Goal: Task Accomplishment & Management: Use online tool/utility

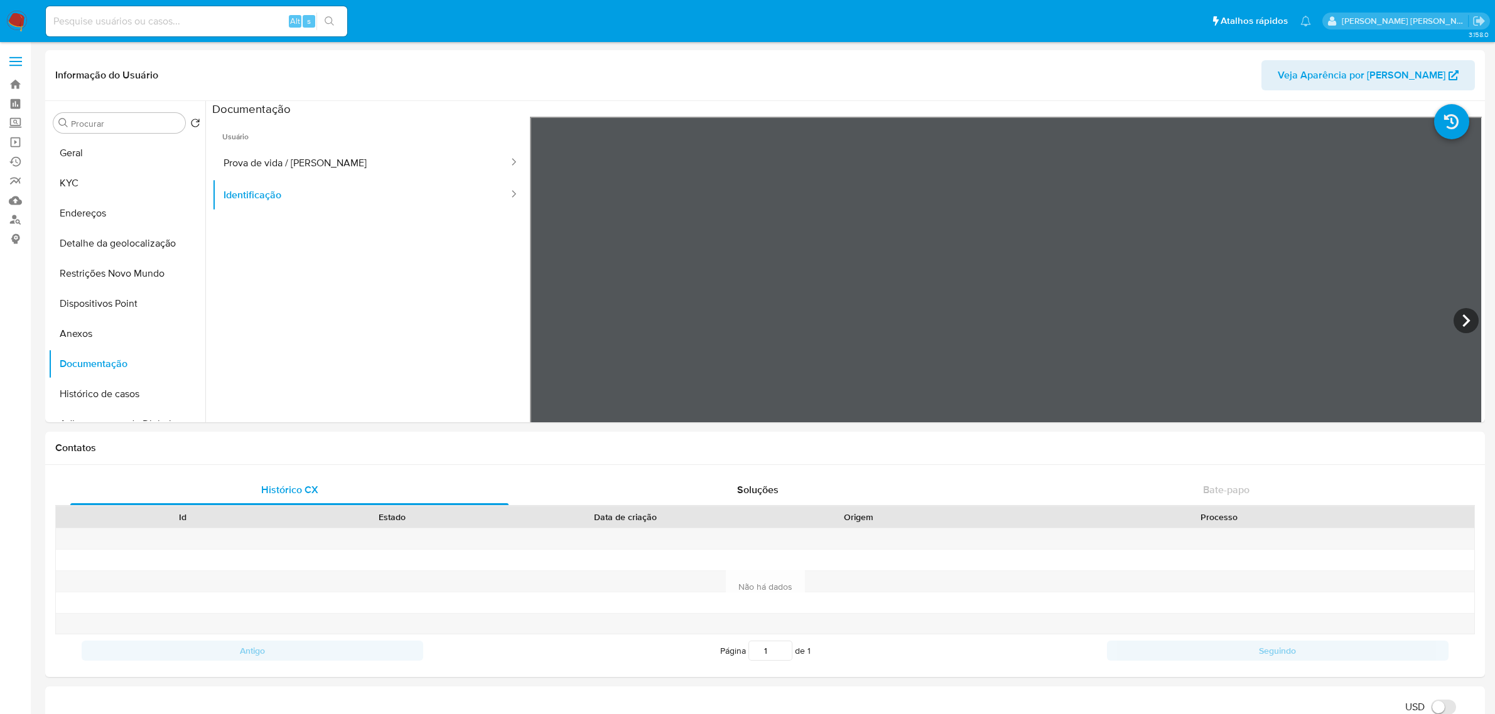
select select "10"
click at [16, 140] on link "Operações em massa" at bounding box center [74, 141] width 149 height 19
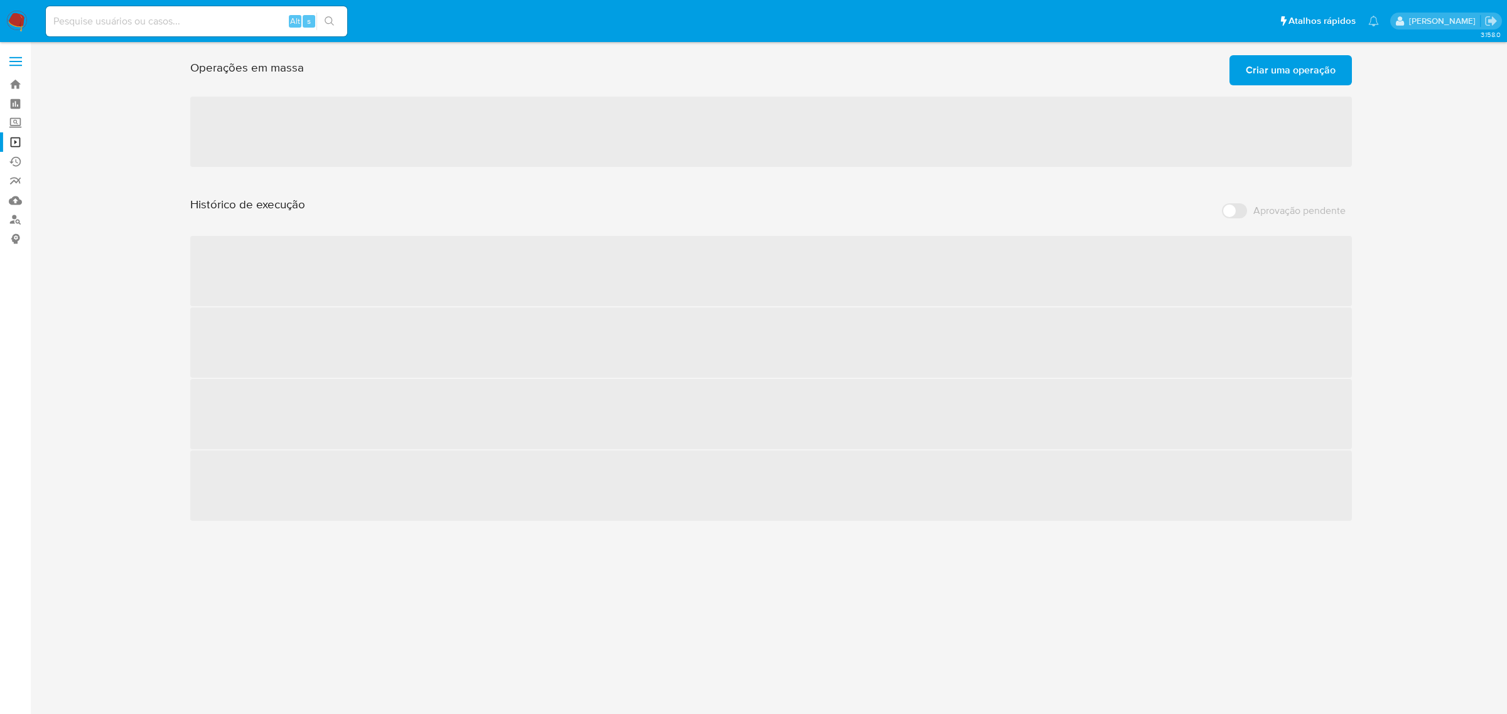
click at [1263, 80] on span "Criar uma operação" at bounding box center [1290, 70] width 90 height 28
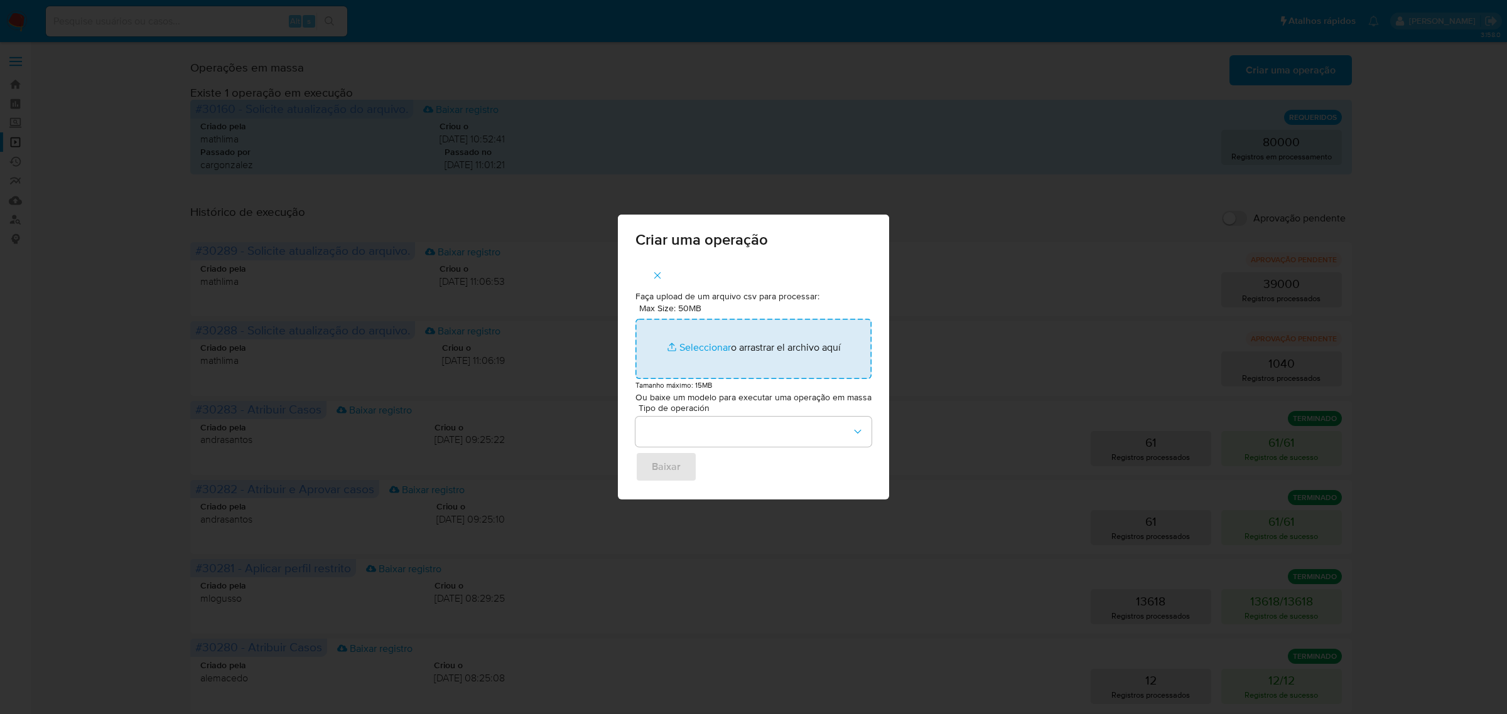
click at [716, 350] on input "Max Size: 50MB Seleccionar archivos" at bounding box center [753, 349] width 236 height 60
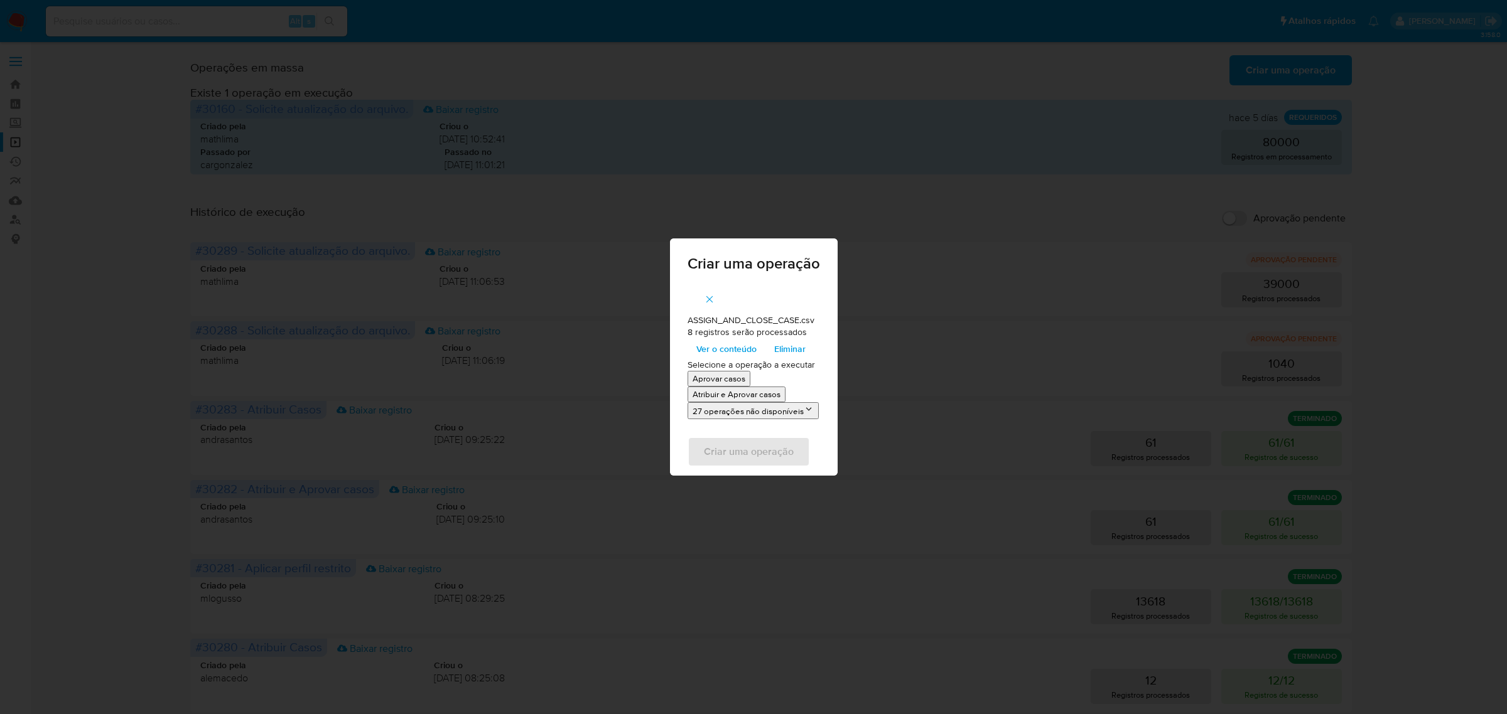
drag, startPoint x: 716, startPoint y: 350, endPoint x: 723, endPoint y: 395, distance: 45.6
click at [723, 395] on p "Atribuir e Aprovar casos" at bounding box center [736, 395] width 88 height 12
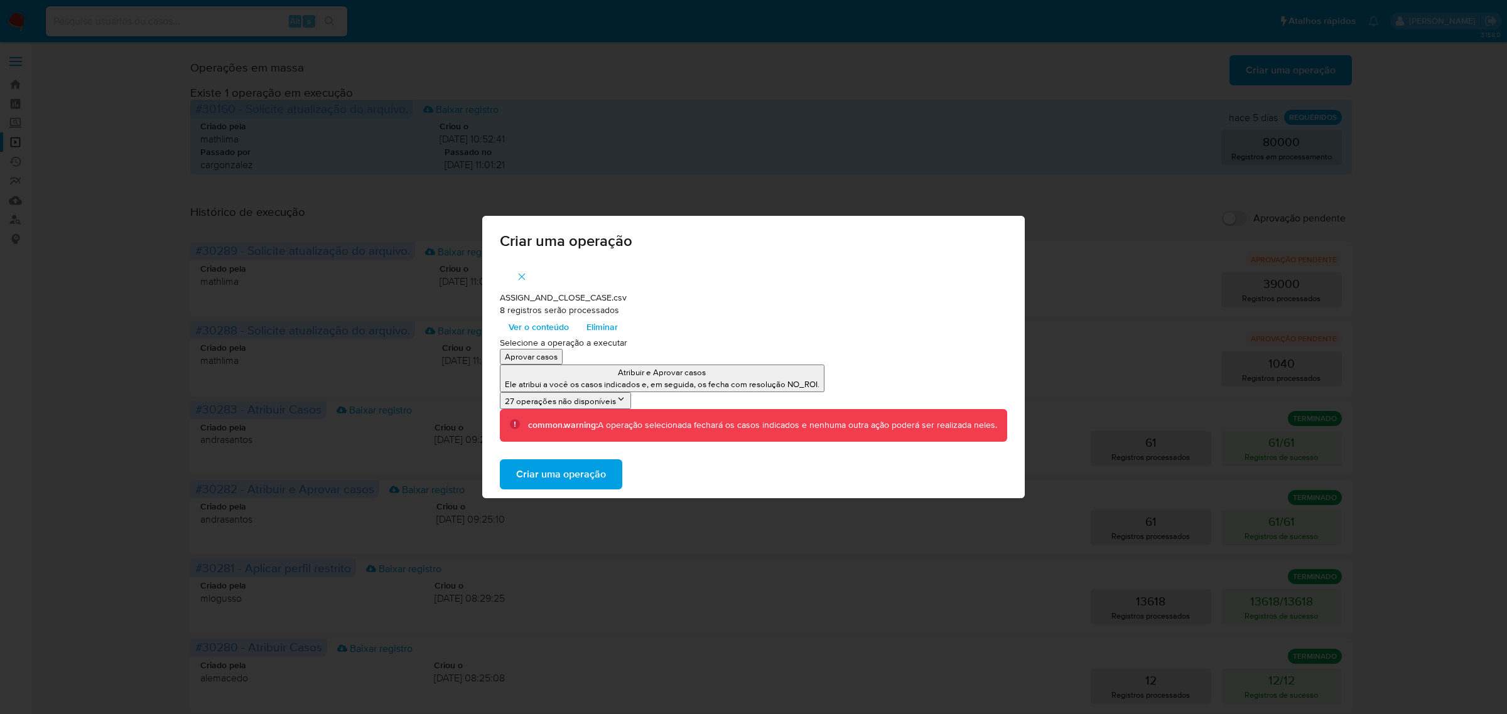
click at [583, 475] on span "Criar uma operação" at bounding box center [561, 475] width 90 height 28
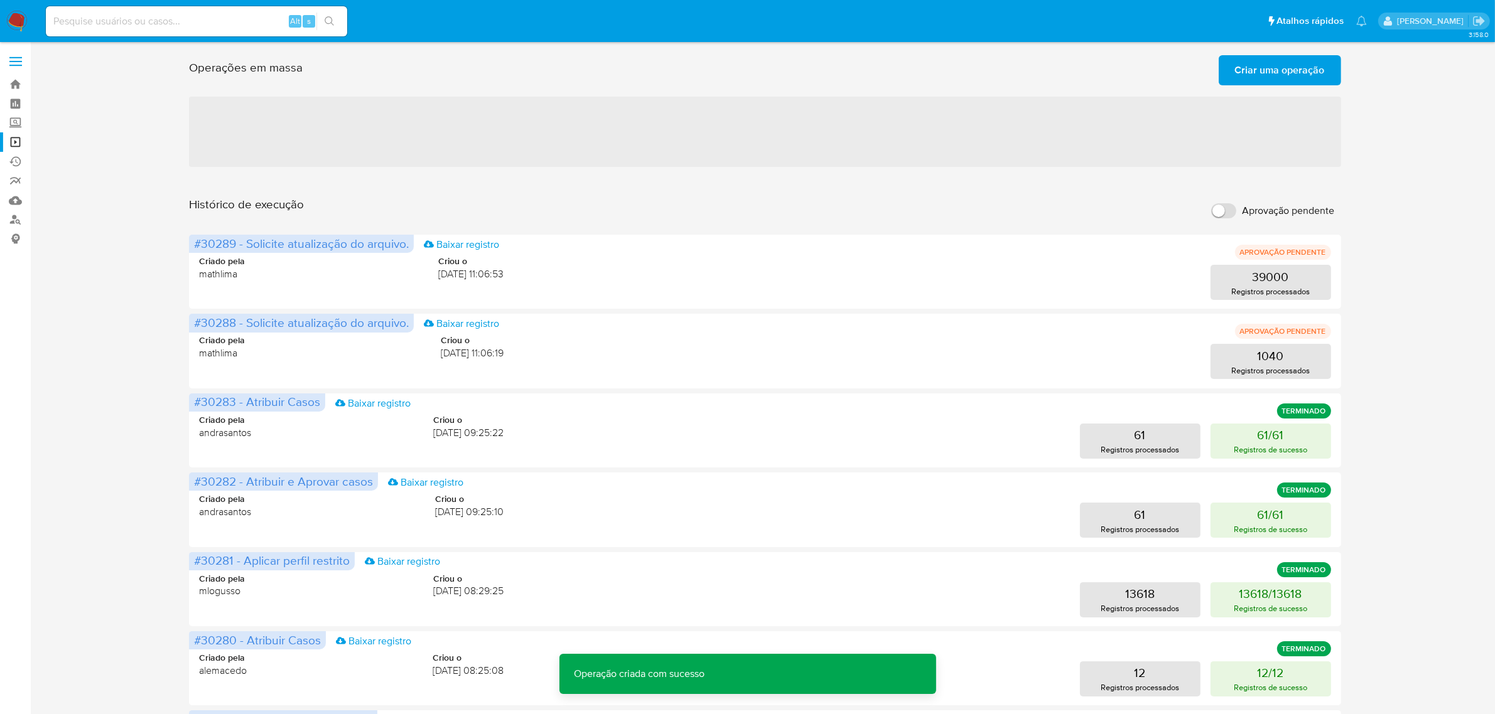
click at [1285, 82] on span "Criar uma operação" at bounding box center [1280, 70] width 90 height 28
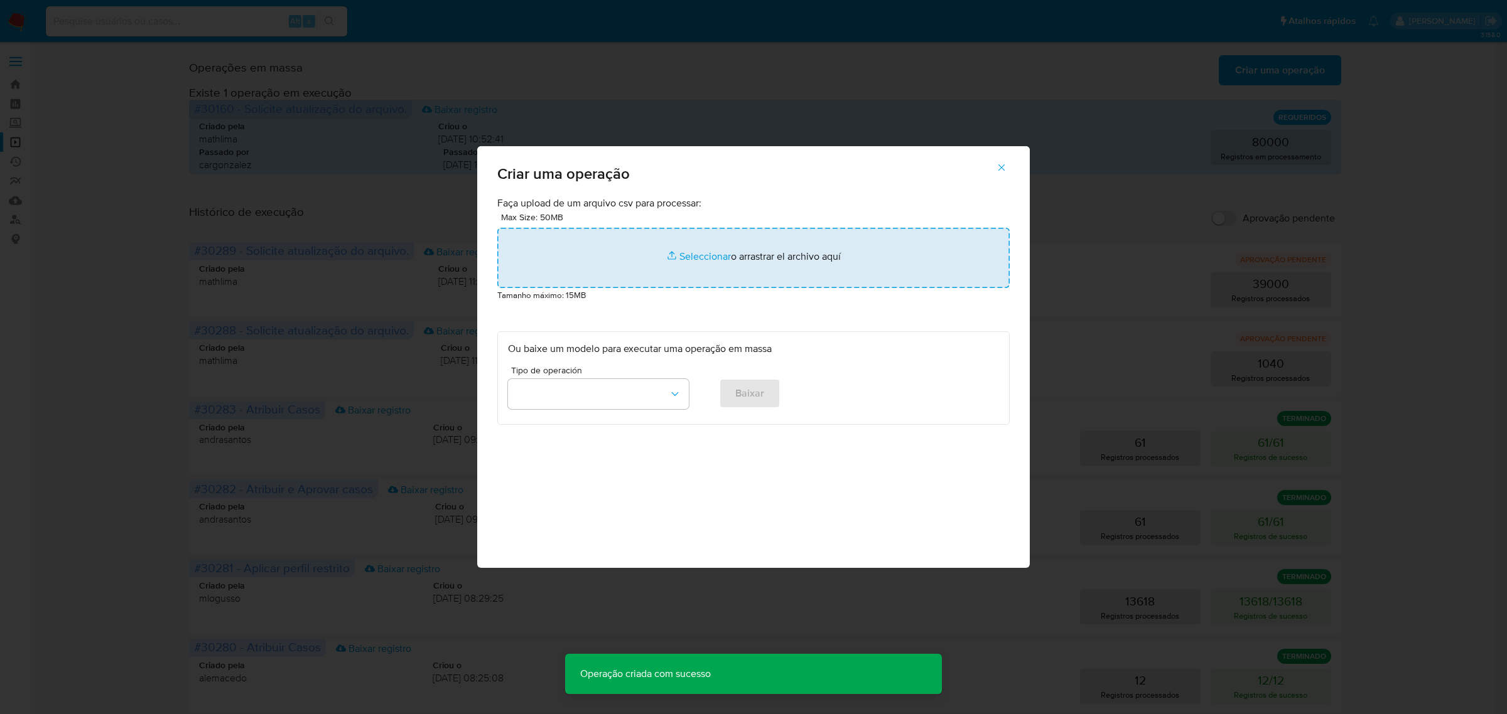
click at [713, 259] on input "file" at bounding box center [753, 258] width 512 height 60
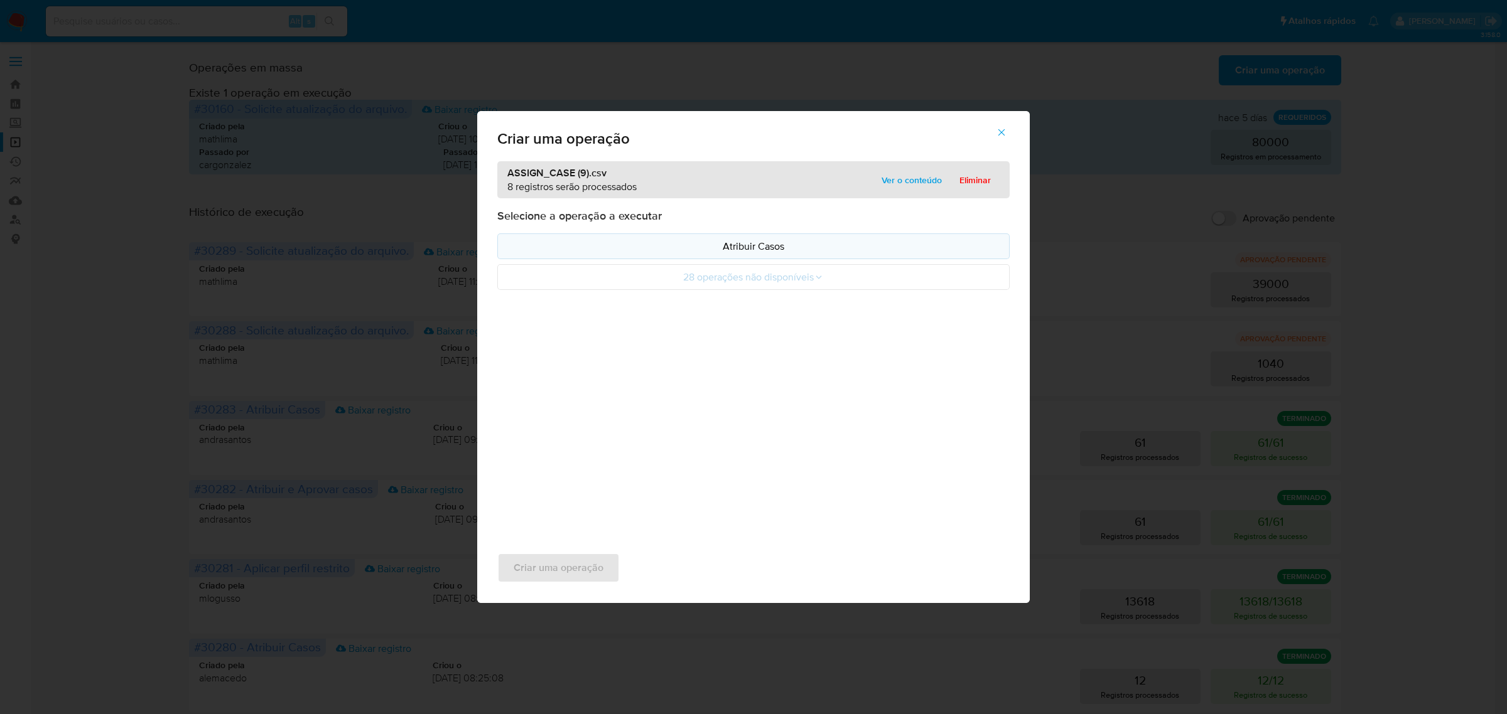
click at [699, 251] on p "Atribuir Casos" at bounding box center [753, 246] width 491 height 14
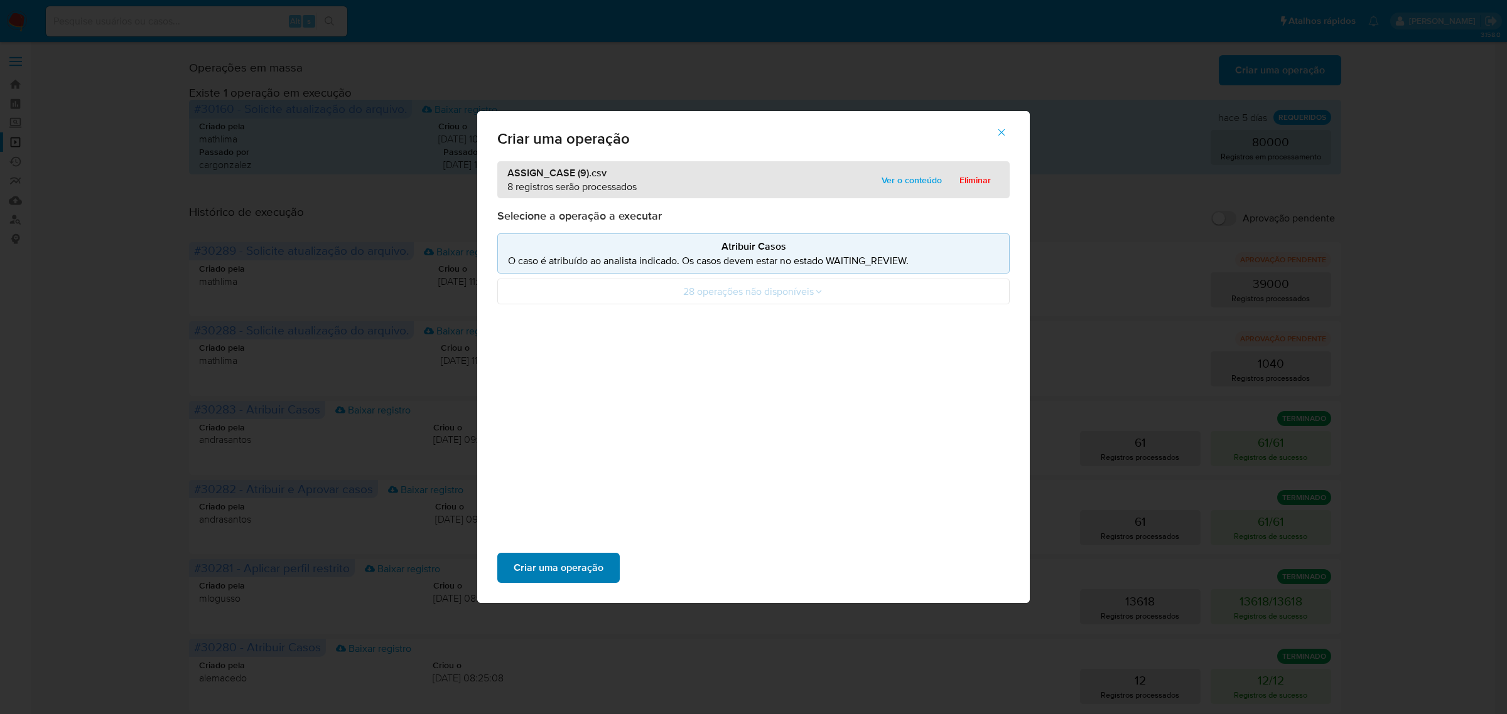
click at [542, 561] on span "Criar uma operação" at bounding box center [558, 568] width 90 height 28
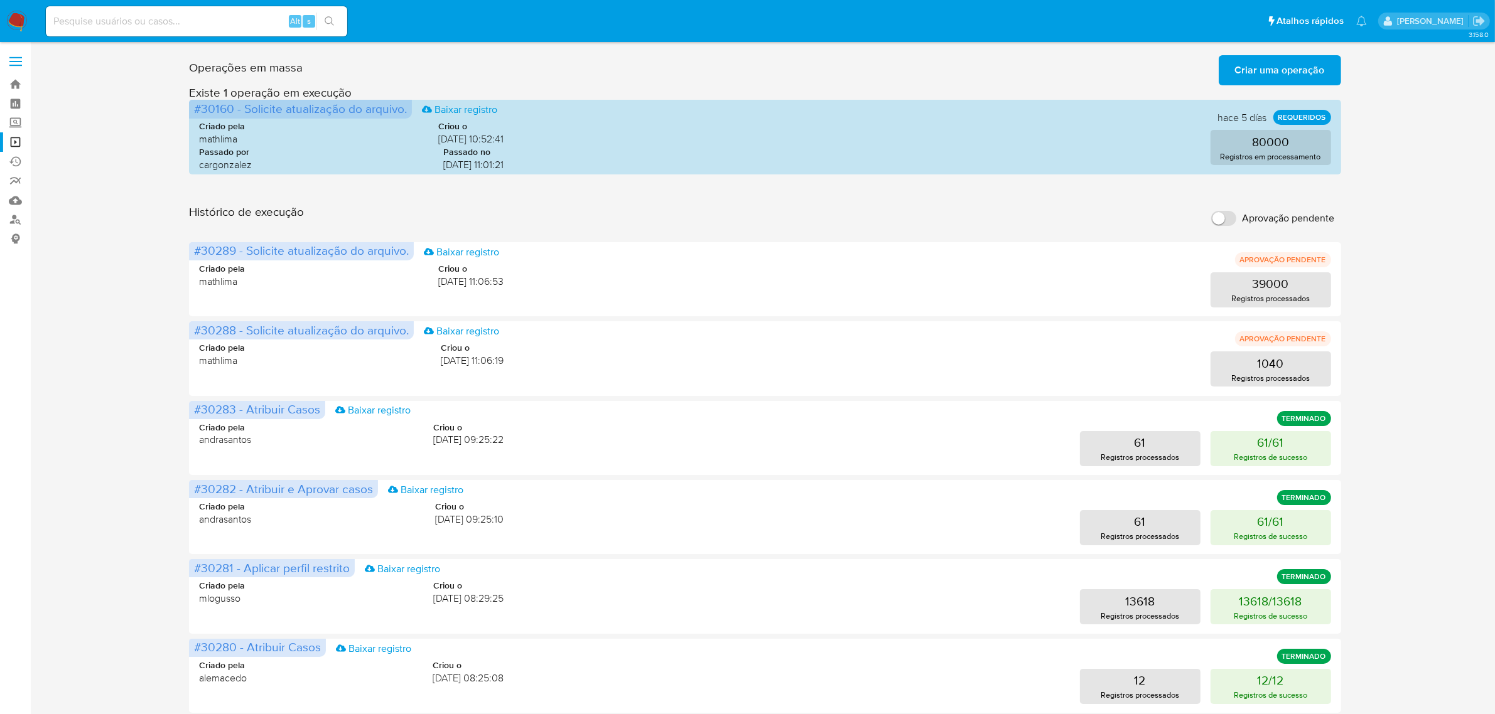
drag, startPoint x: 816, startPoint y: 2, endPoint x: 148, endPoint y: 169, distance: 689.2
click at [148, 169] on div "Operações em massa Criar uma operação Só pode haver no máximo 5 recursos colado…" at bounding box center [764, 560] width 1439 height 1021
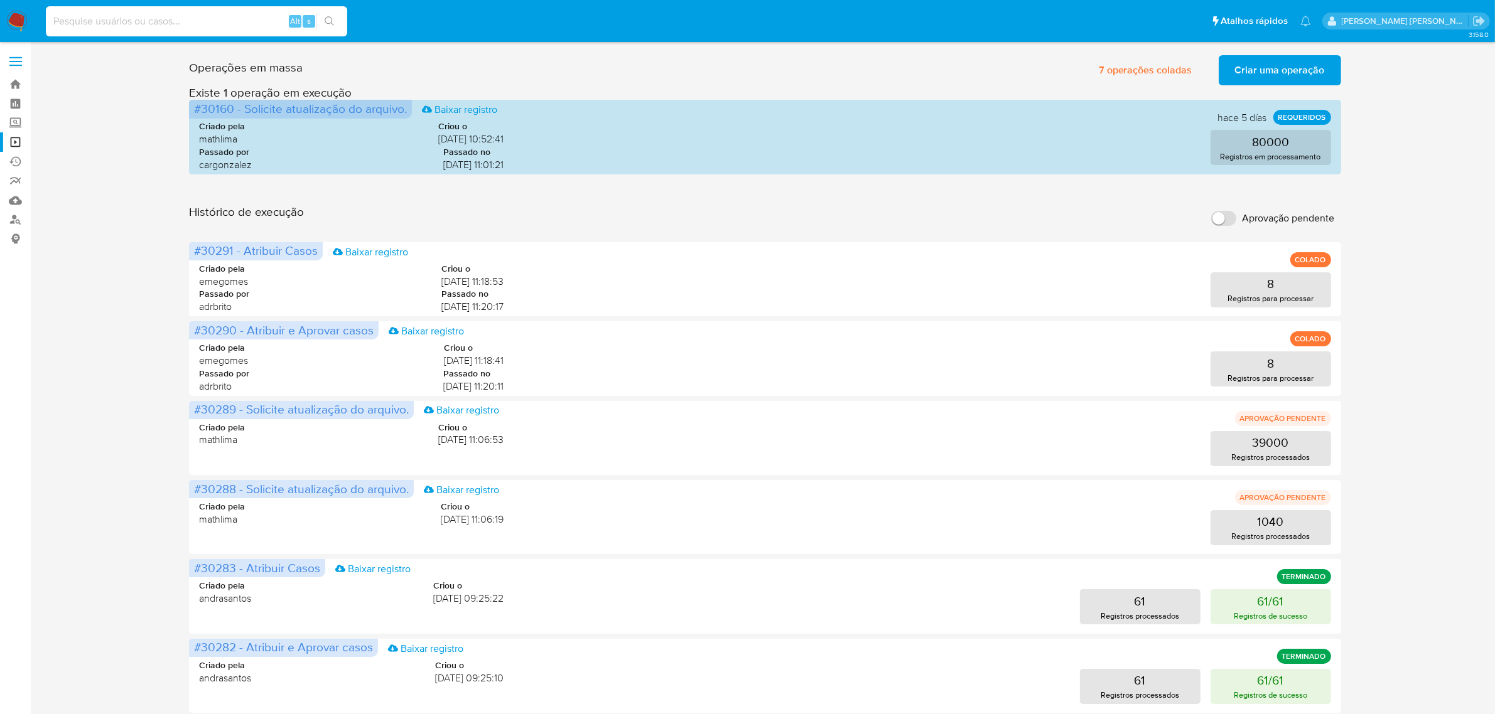
click at [201, 19] on input at bounding box center [196, 21] width 301 height 16
click at [14, 58] on label at bounding box center [15, 61] width 31 height 26
click at [0, 0] on input "checkbox" at bounding box center [0, 0] width 0 height 0
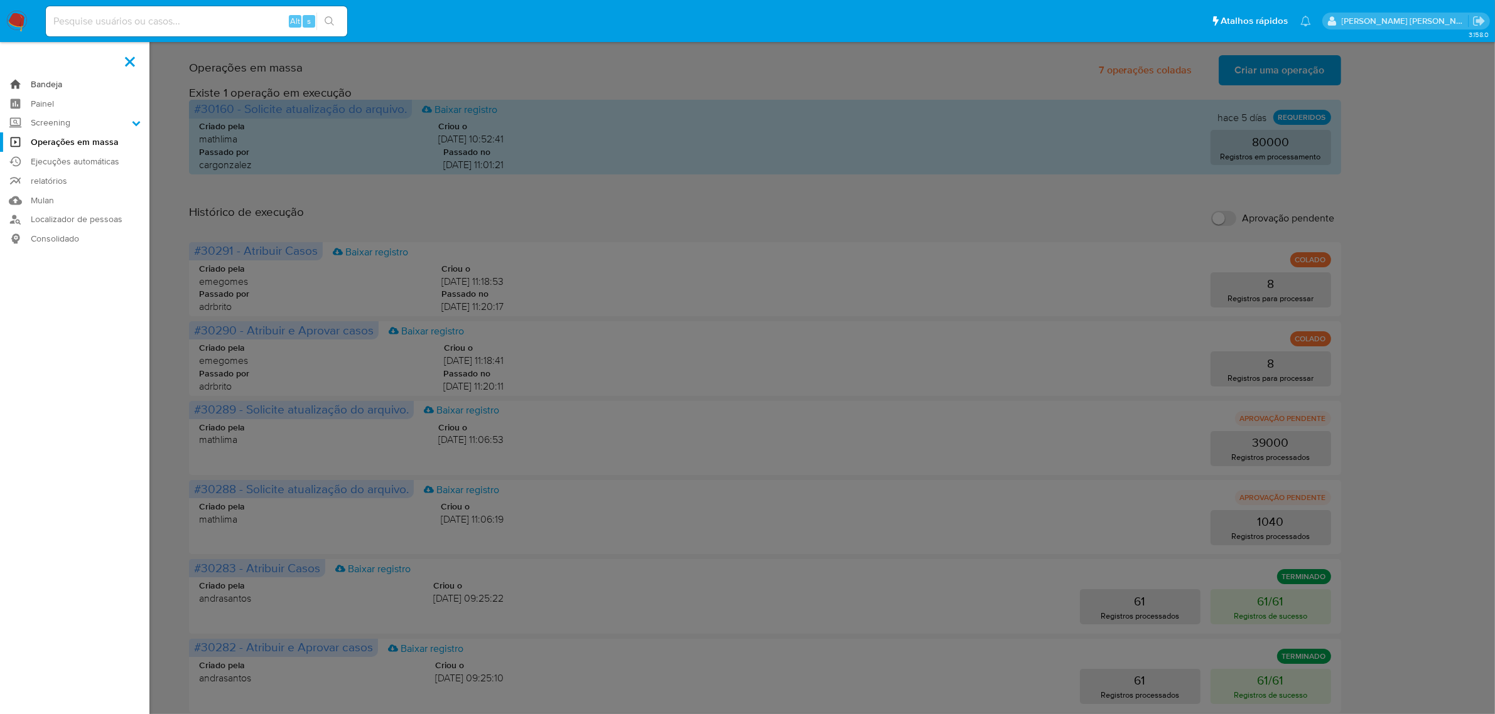
click at [43, 83] on link "Bandeja" at bounding box center [74, 84] width 149 height 19
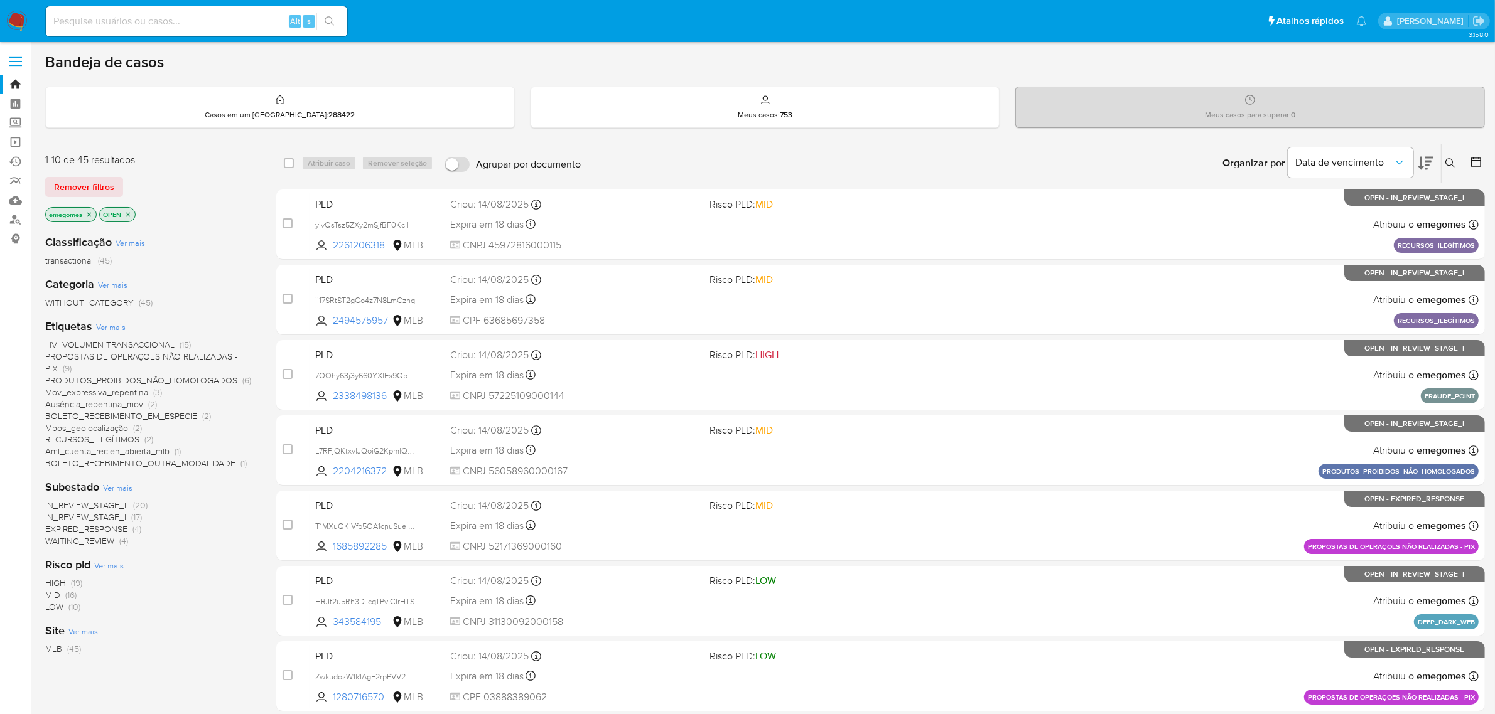
click at [1447, 164] on icon at bounding box center [1450, 163] width 10 height 10
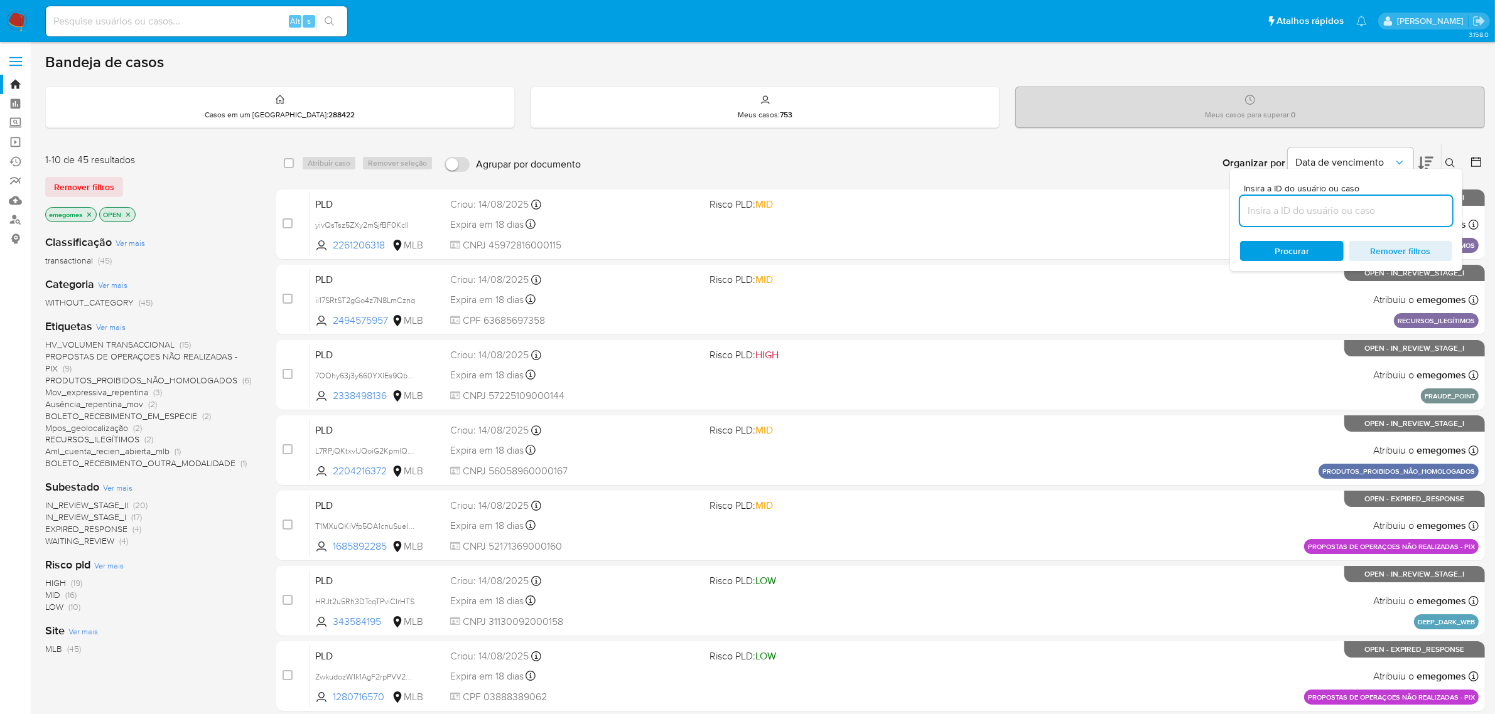
click at [1346, 212] on input at bounding box center [1346, 211] width 212 height 16
type input "B3kMwPqPpteLI14oas206xlZ"
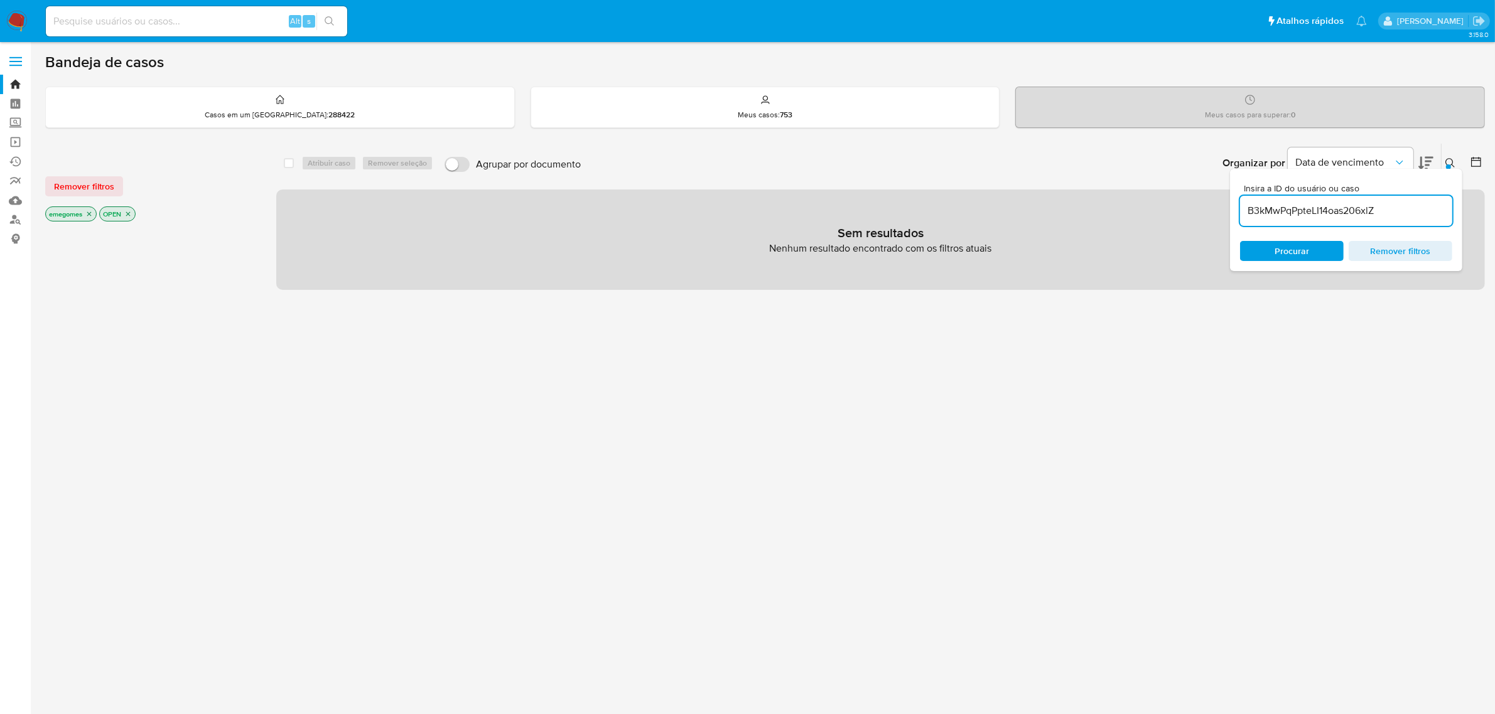
click at [92, 215] on icon "close-filter" at bounding box center [89, 214] width 8 height 8
click at [73, 210] on icon "close-filter" at bounding box center [74, 214] width 8 height 8
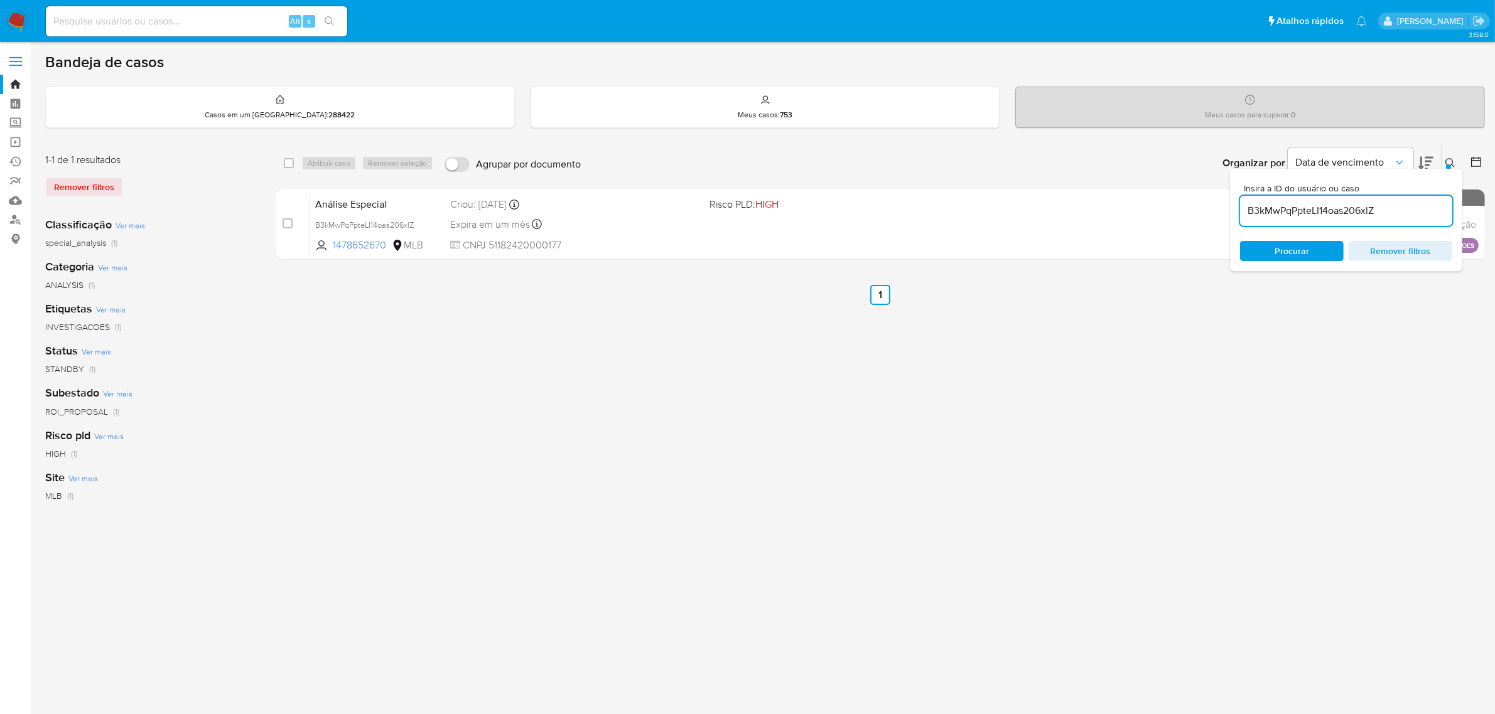
click at [733, 325] on div "select-all-cases-checkbox Atribuir caso Remover seleção Agrupar por documento O…" at bounding box center [880, 418] width 1208 height 551
click at [1450, 162] on icon at bounding box center [1450, 163] width 10 height 10
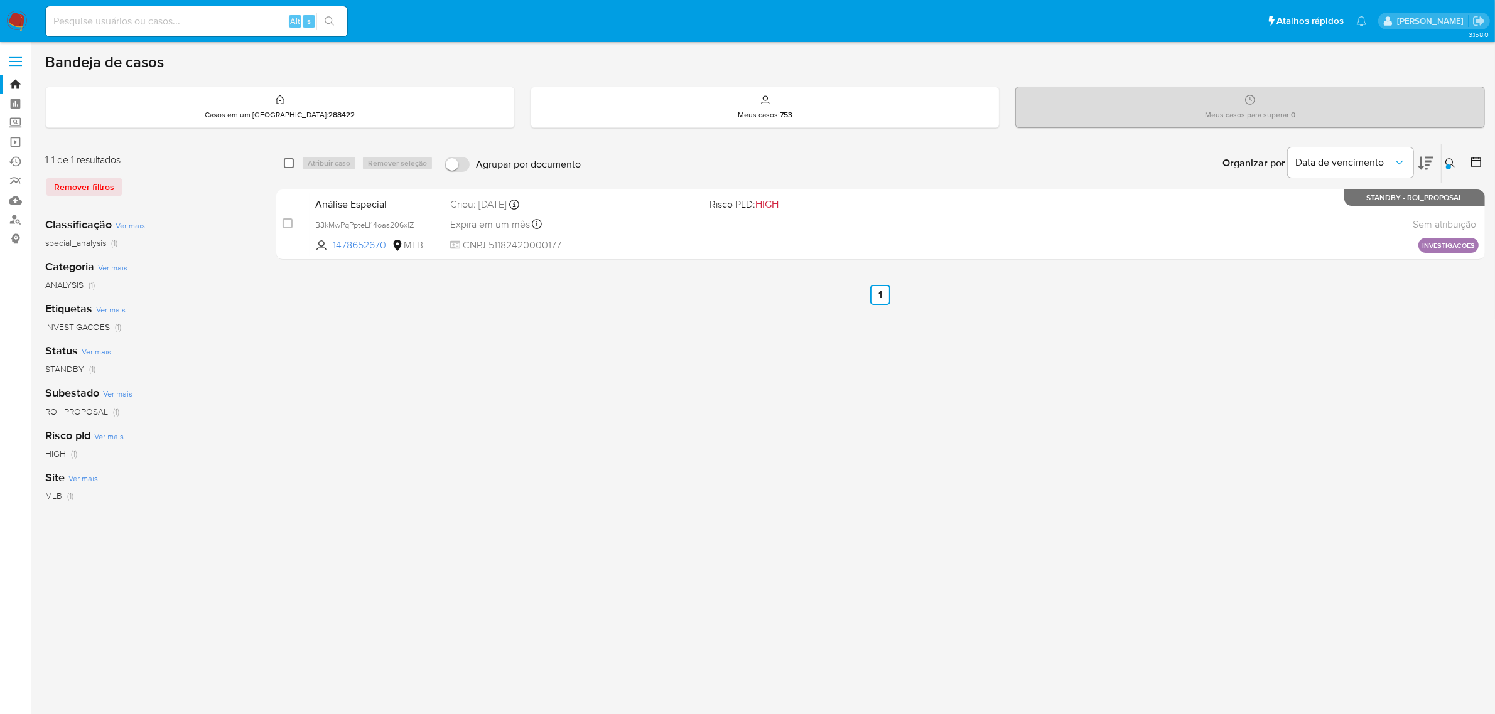
click at [286, 163] on input "checkbox" at bounding box center [289, 163] width 10 height 10
checkbox input "true"
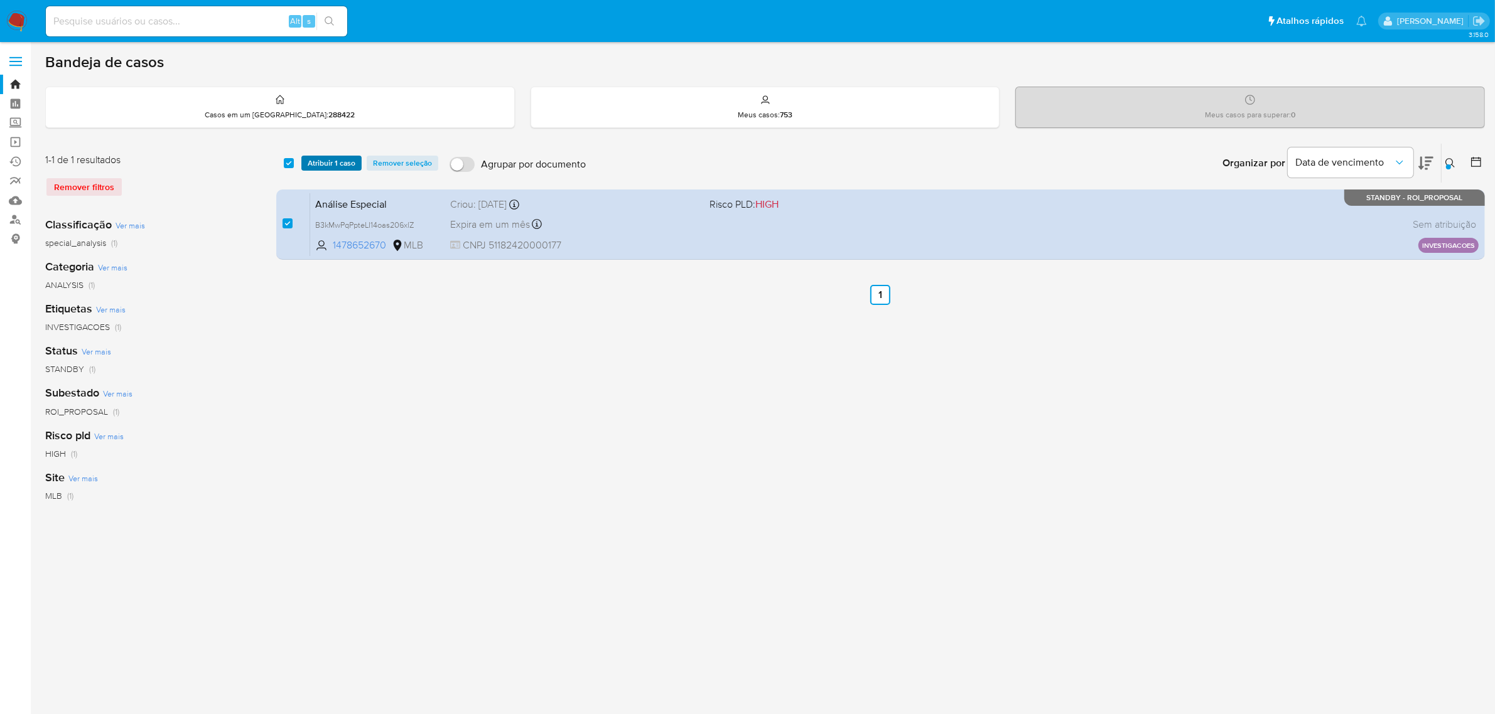
click at [327, 166] on span "Atribuir 1 caso" at bounding box center [332, 163] width 48 height 13
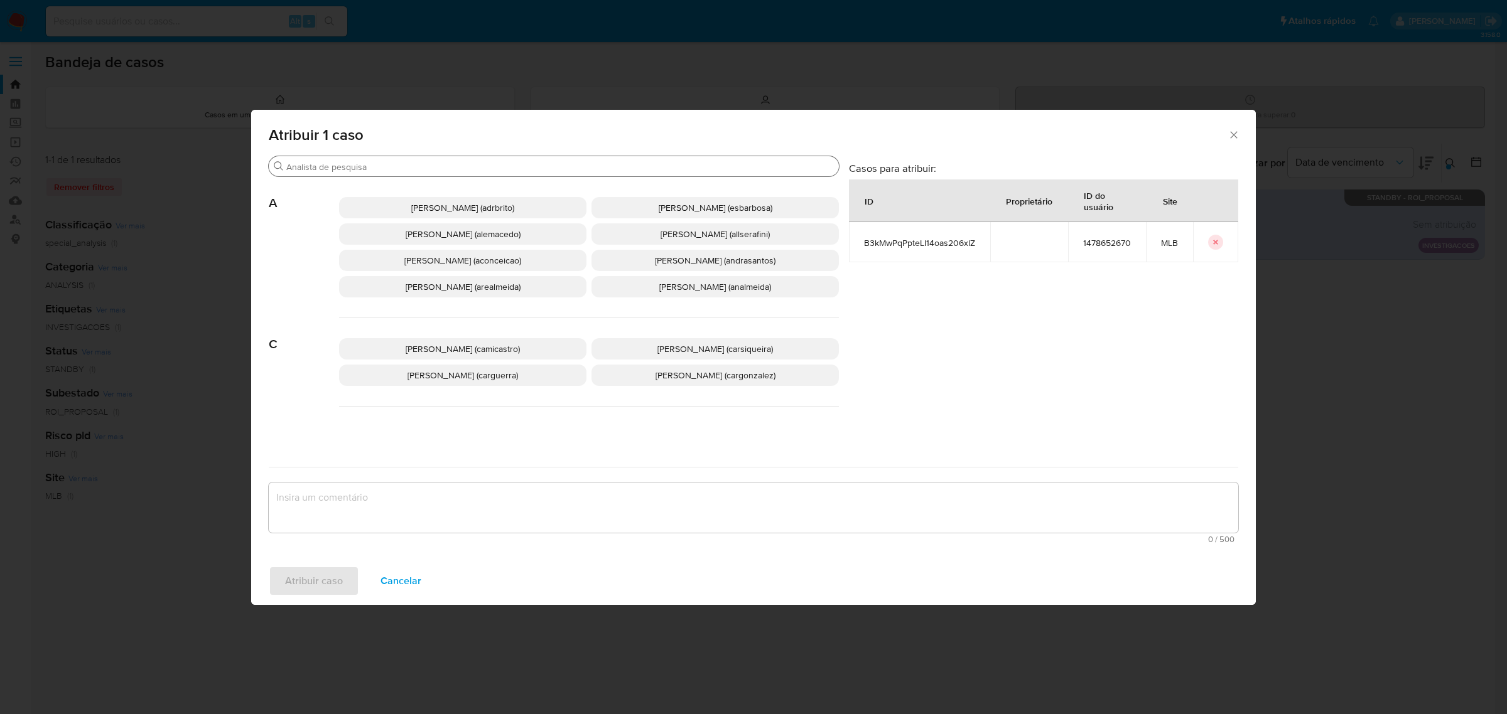
click at [364, 169] on input "Procurar" at bounding box center [559, 166] width 547 height 11
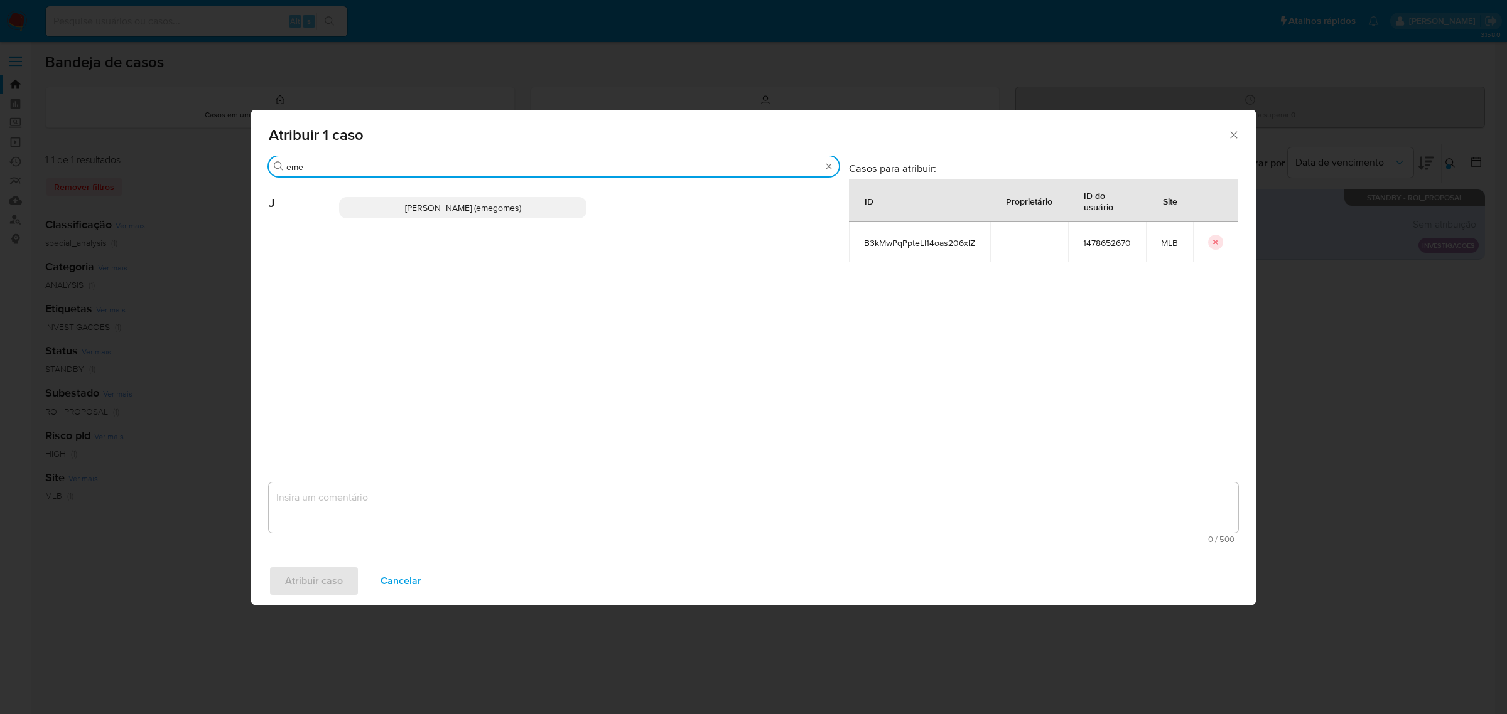
type input "eme"
click at [497, 212] on span "[PERSON_NAME] (emegomes)" at bounding box center [463, 208] width 116 height 13
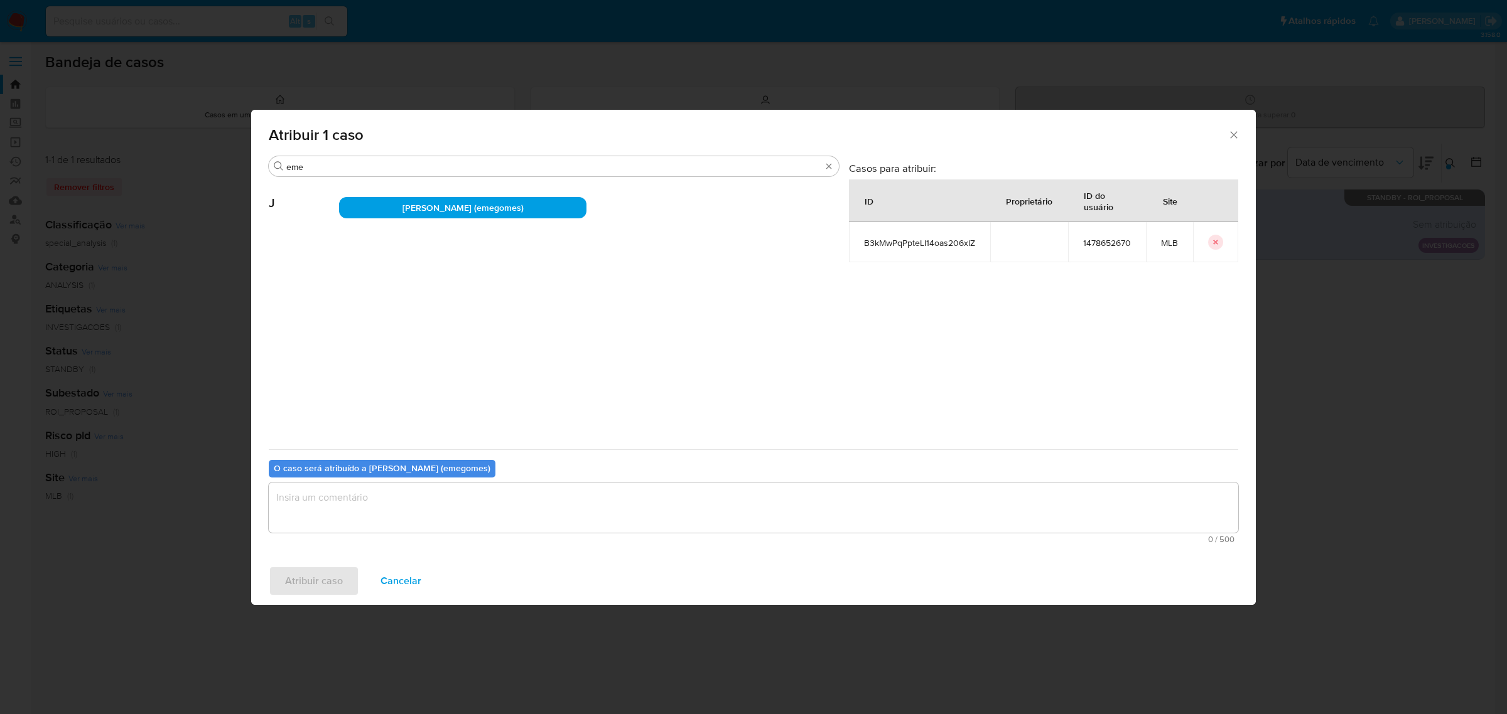
click at [443, 506] on textarea "assign-modal" at bounding box center [753, 508] width 969 height 50
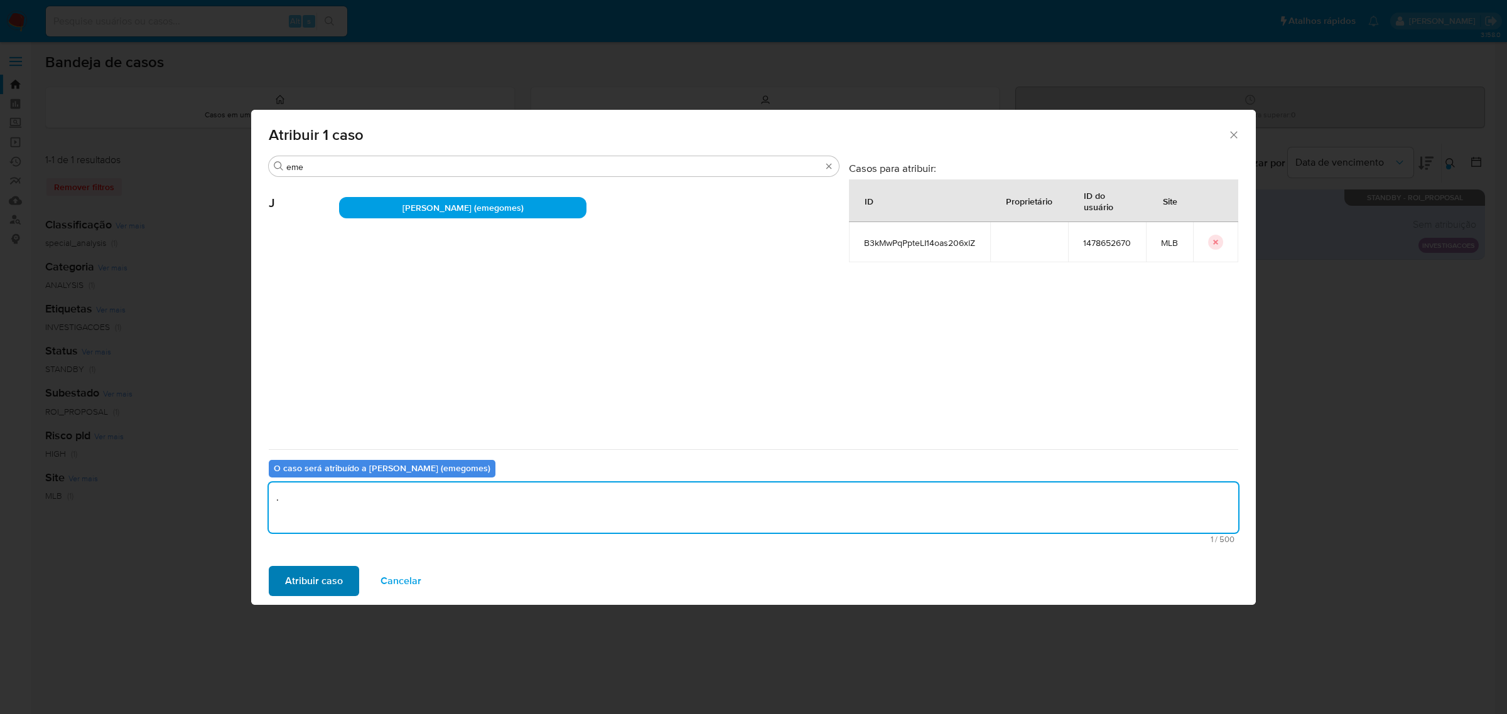
type textarea "."
click at [306, 585] on span "Atribuir caso" at bounding box center [314, 581] width 58 height 28
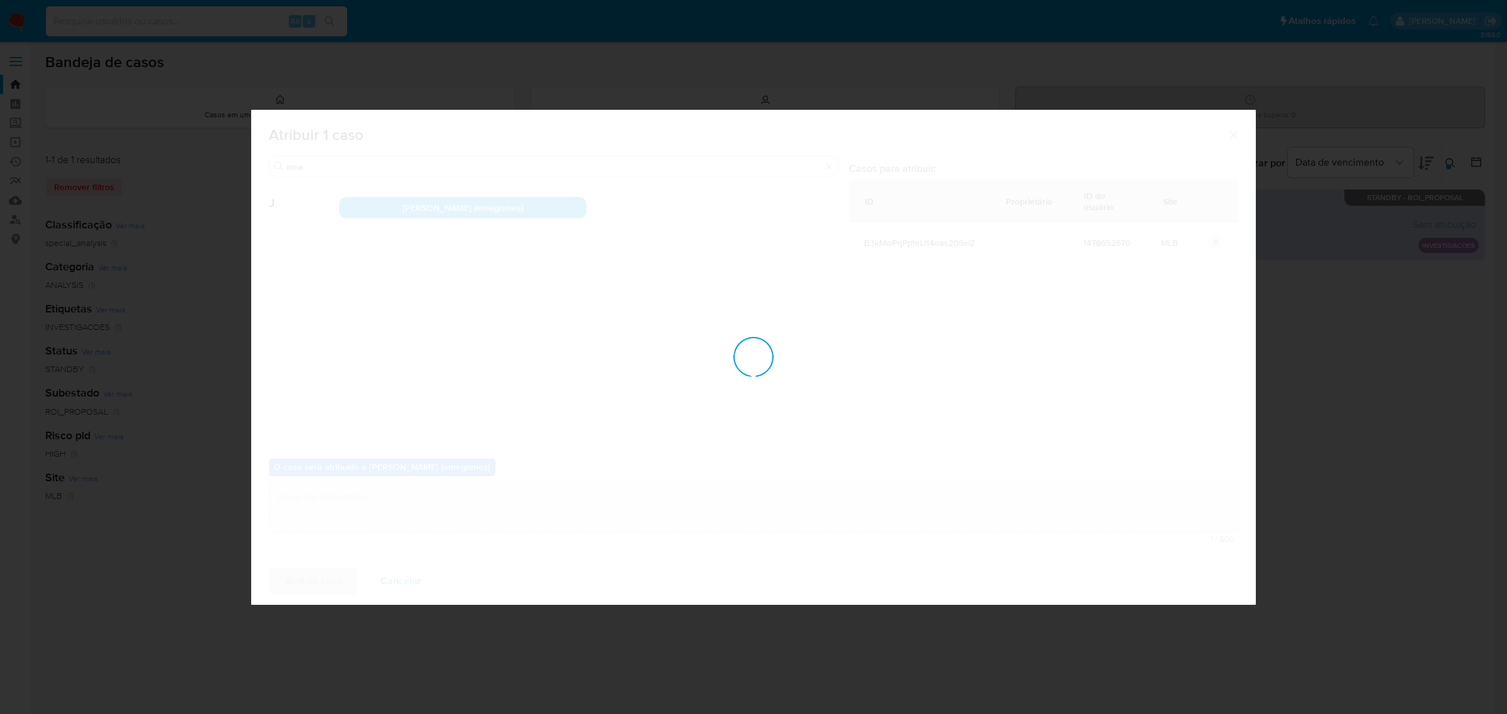
checkbox input "false"
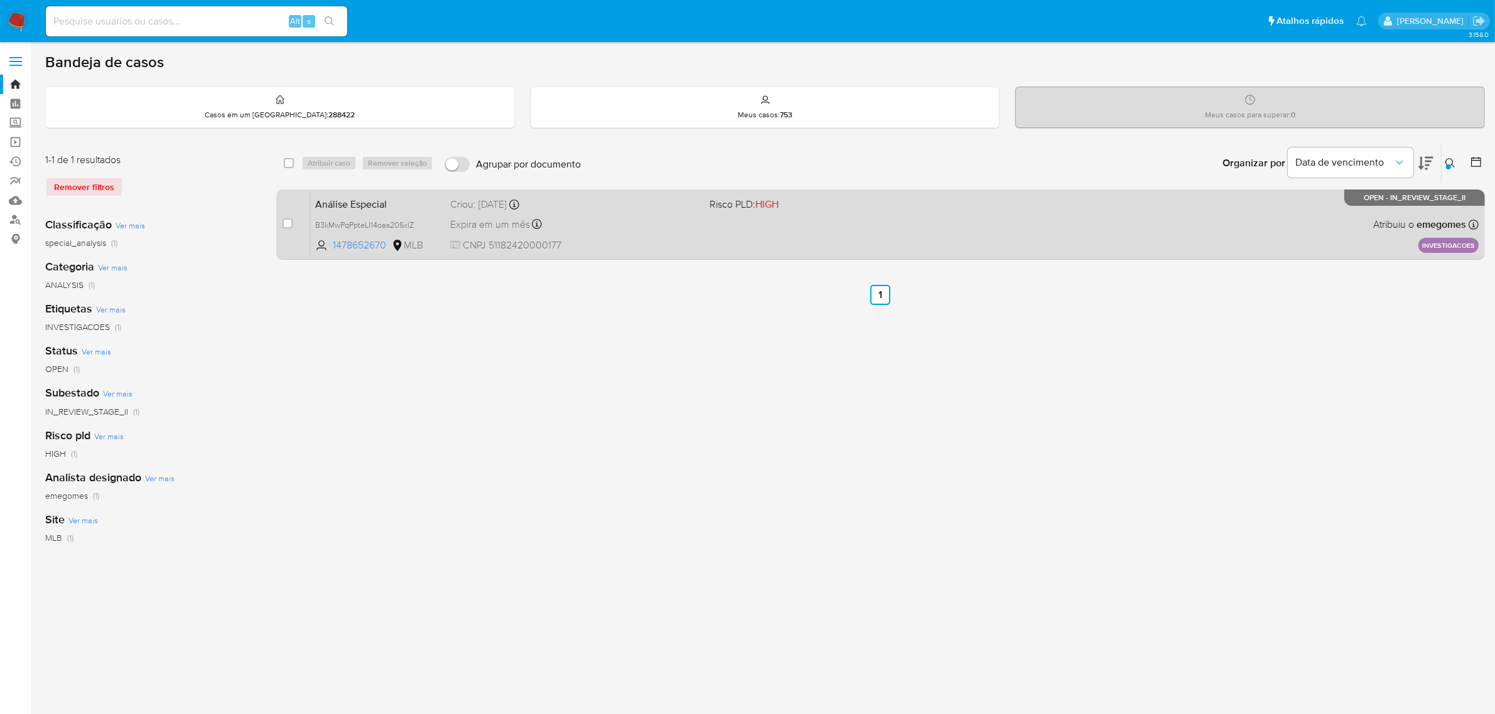
click at [873, 220] on div "Análise Especial B3kMwPqPpteLI14oas206xlZ 1478652670 MLB Risco PLD: HIGH Criou:…" at bounding box center [894, 224] width 1168 height 63
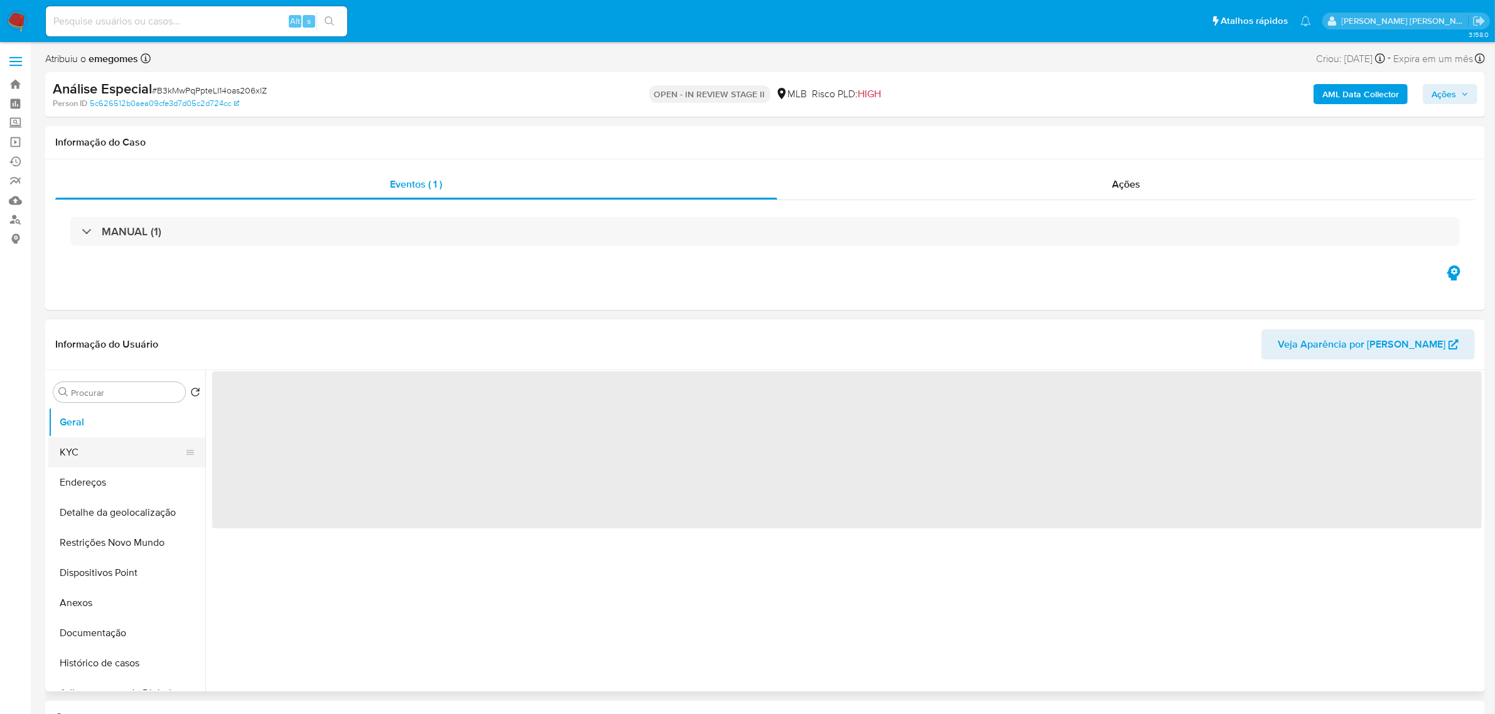
click at [110, 447] on button "KYC" at bounding box center [121, 453] width 147 height 30
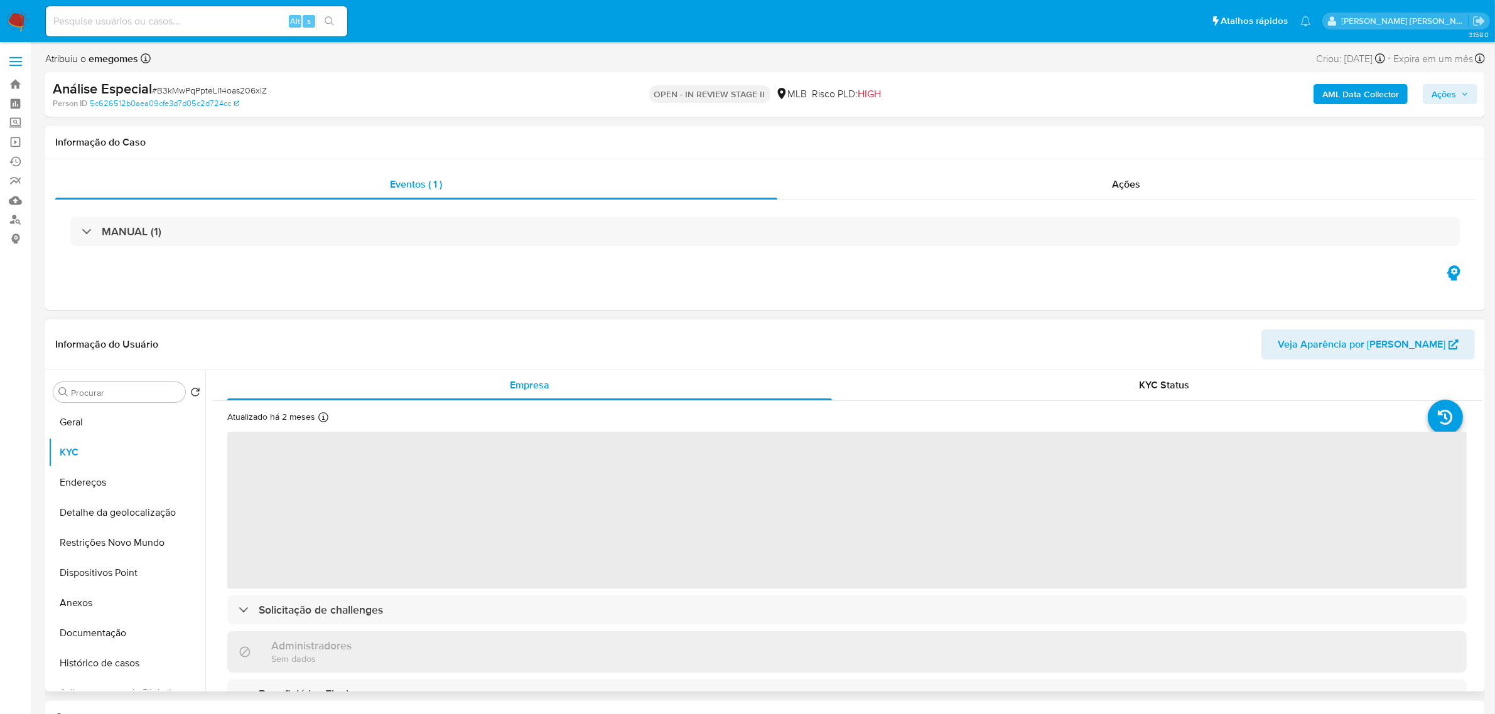
select select "10"
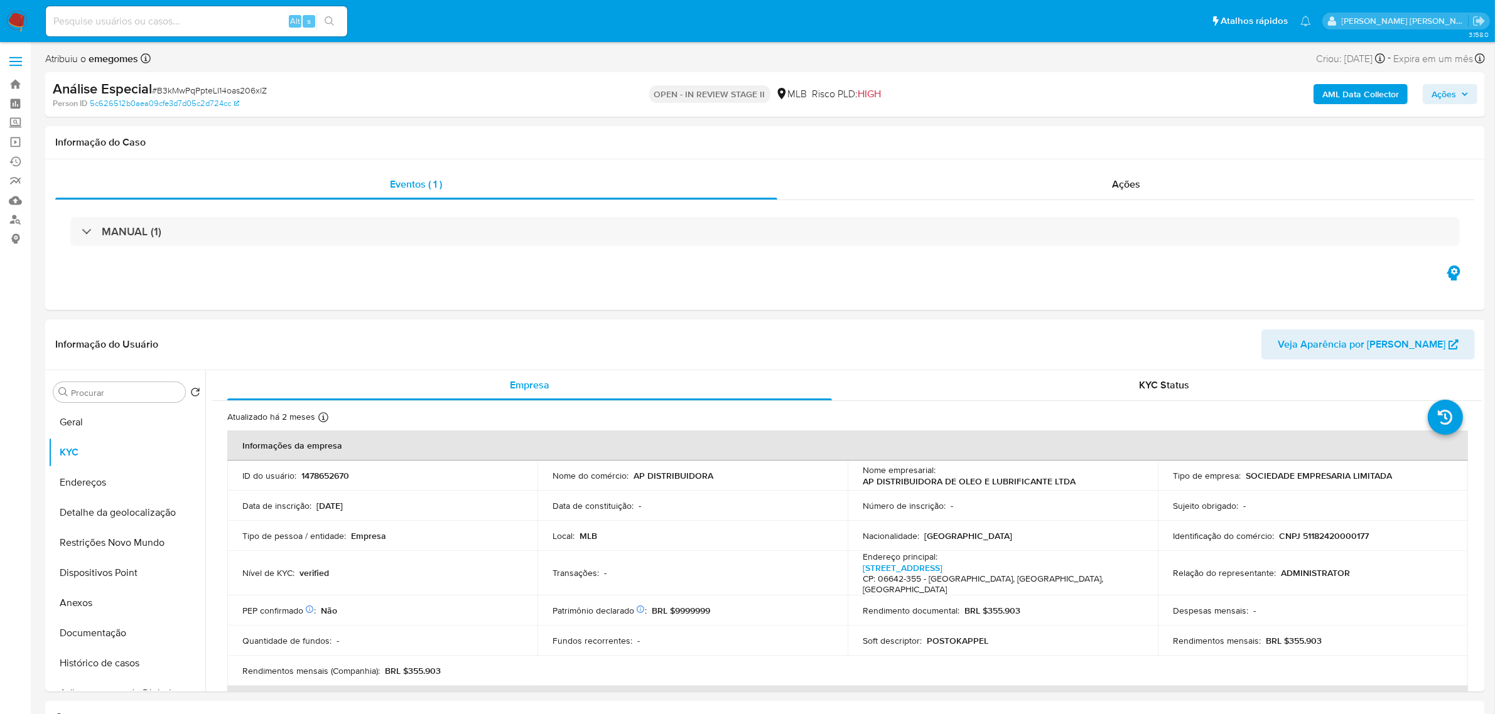
click at [1474, 94] on button "Ações" at bounding box center [1449, 94] width 55 height 20
click at [1093, 142] on div "Resolução do caso Alt r" at bounding box center [1100, 134] width 115 height 33
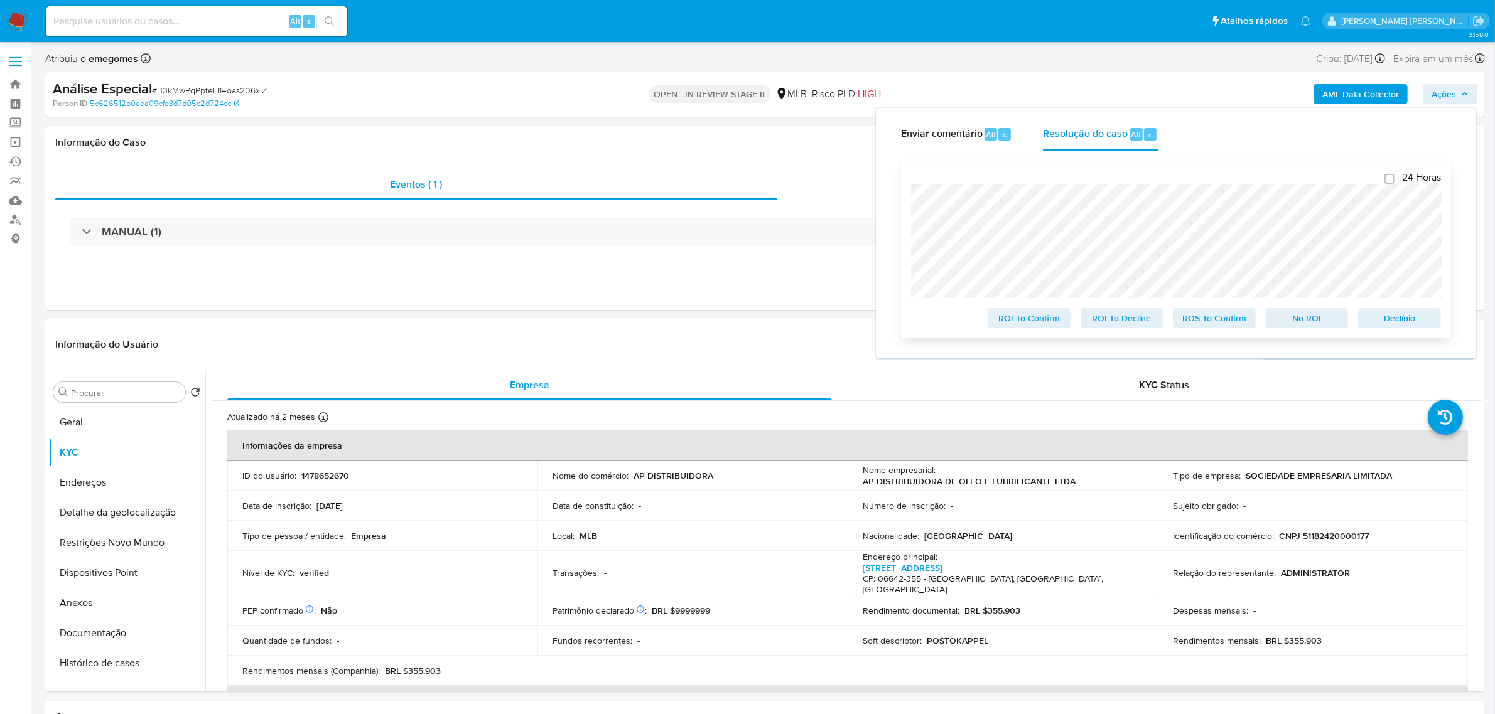
click at [1203, 319] on span "ROS To Confirm" at bounding box center [1213, 318] width 65 height 18
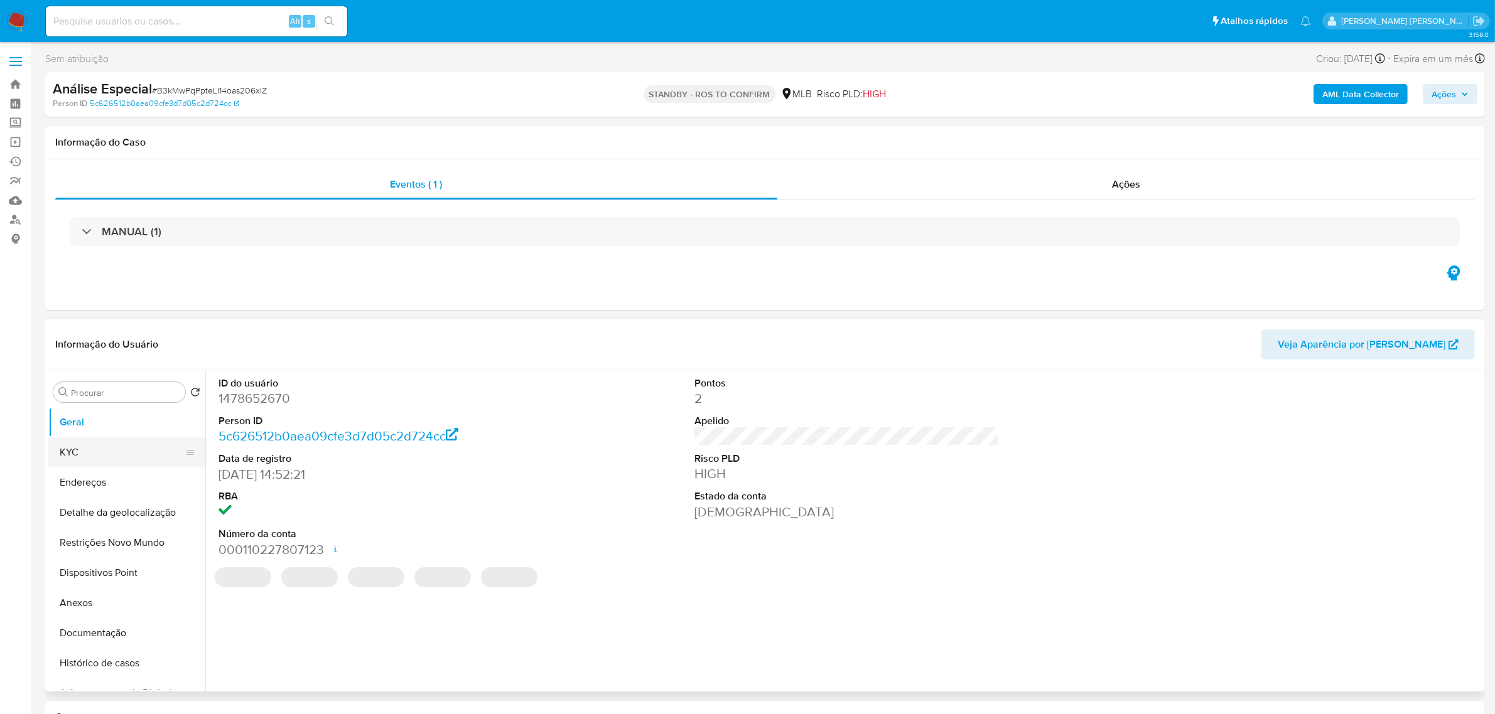
select select "10"
click at [93, 450] on button "KYC" at bounding box center [121, 453] width 147 height 30
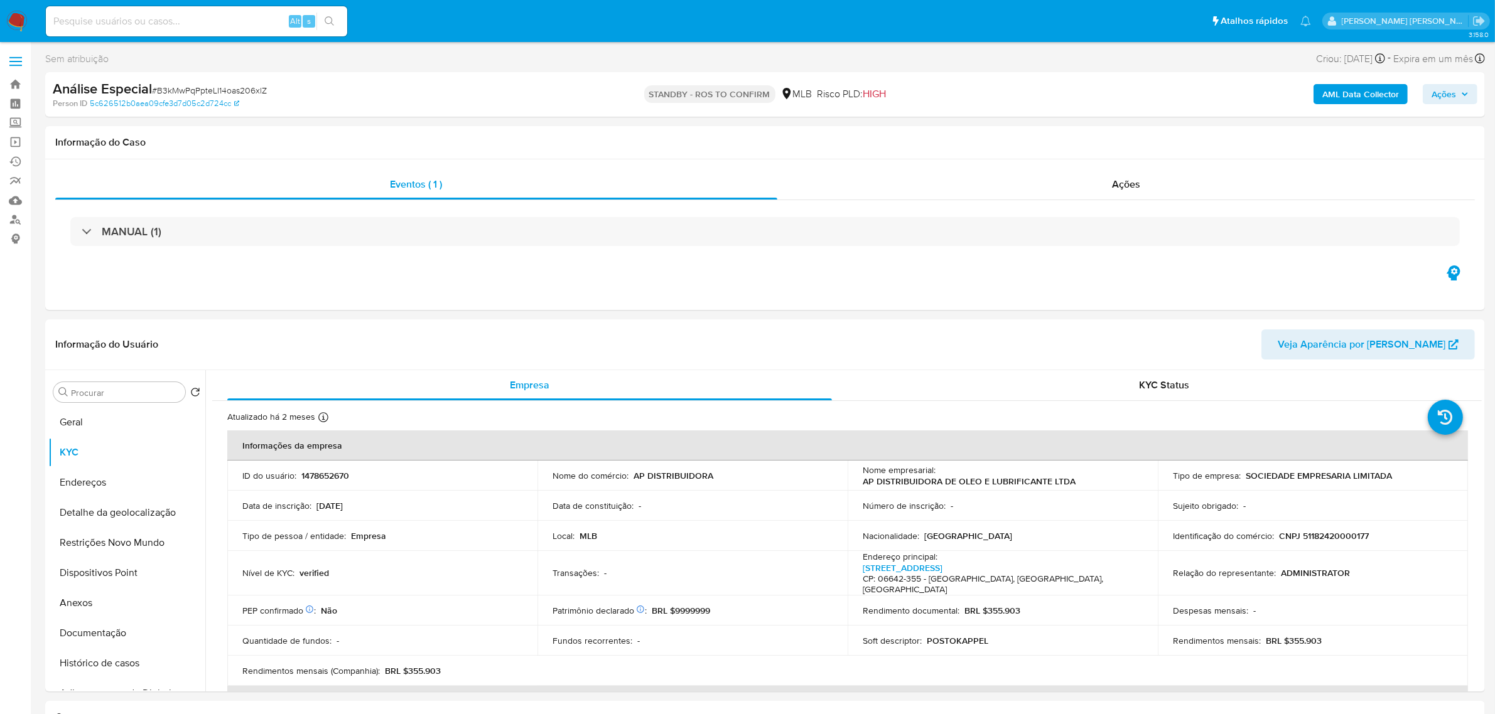
click at [18, 62] on span at bounding box center [15, 62] width 13 height 2
click at [0, 0] on input "checkbox" at bounding box center [0, 0] width 0 height 0
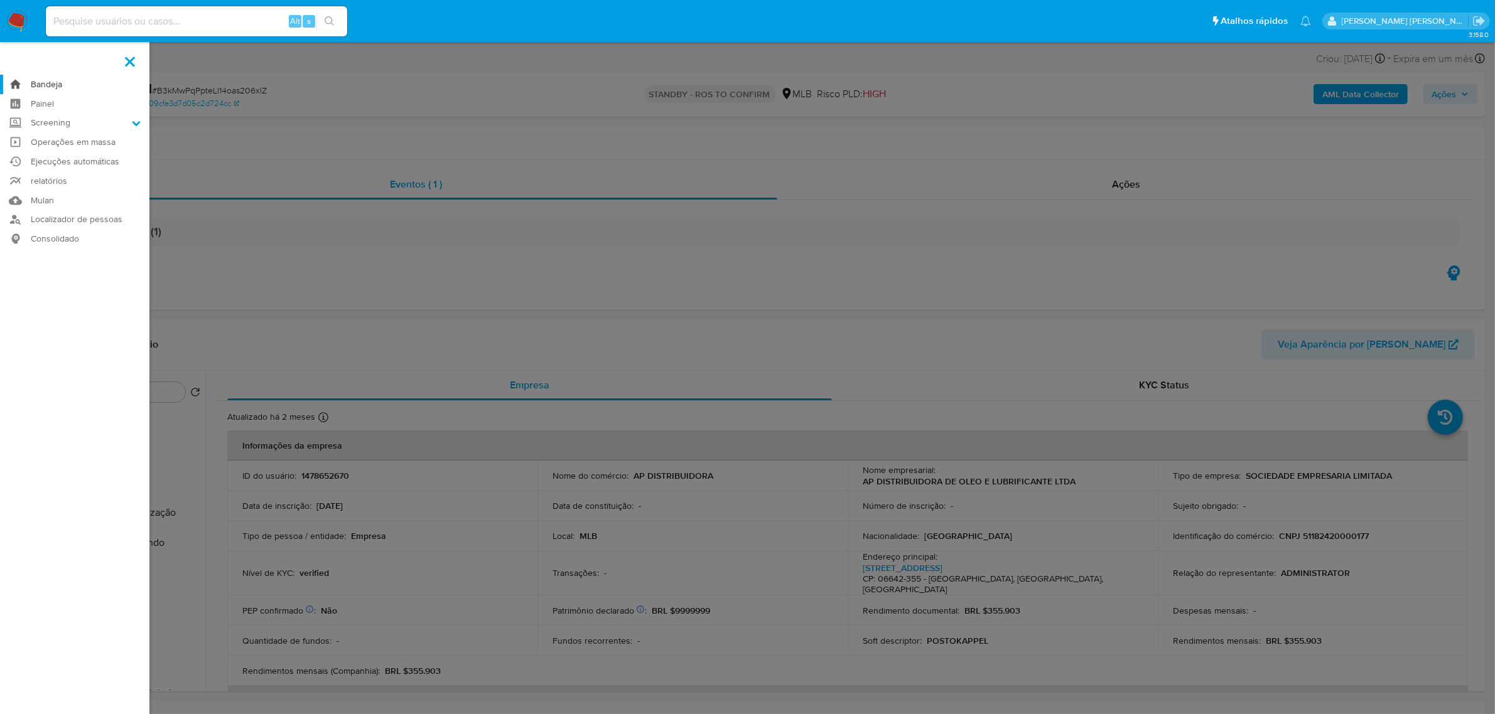
click at [41, 85] on link "Bandeja" at bounding box center [74, 84] width 149 height 19
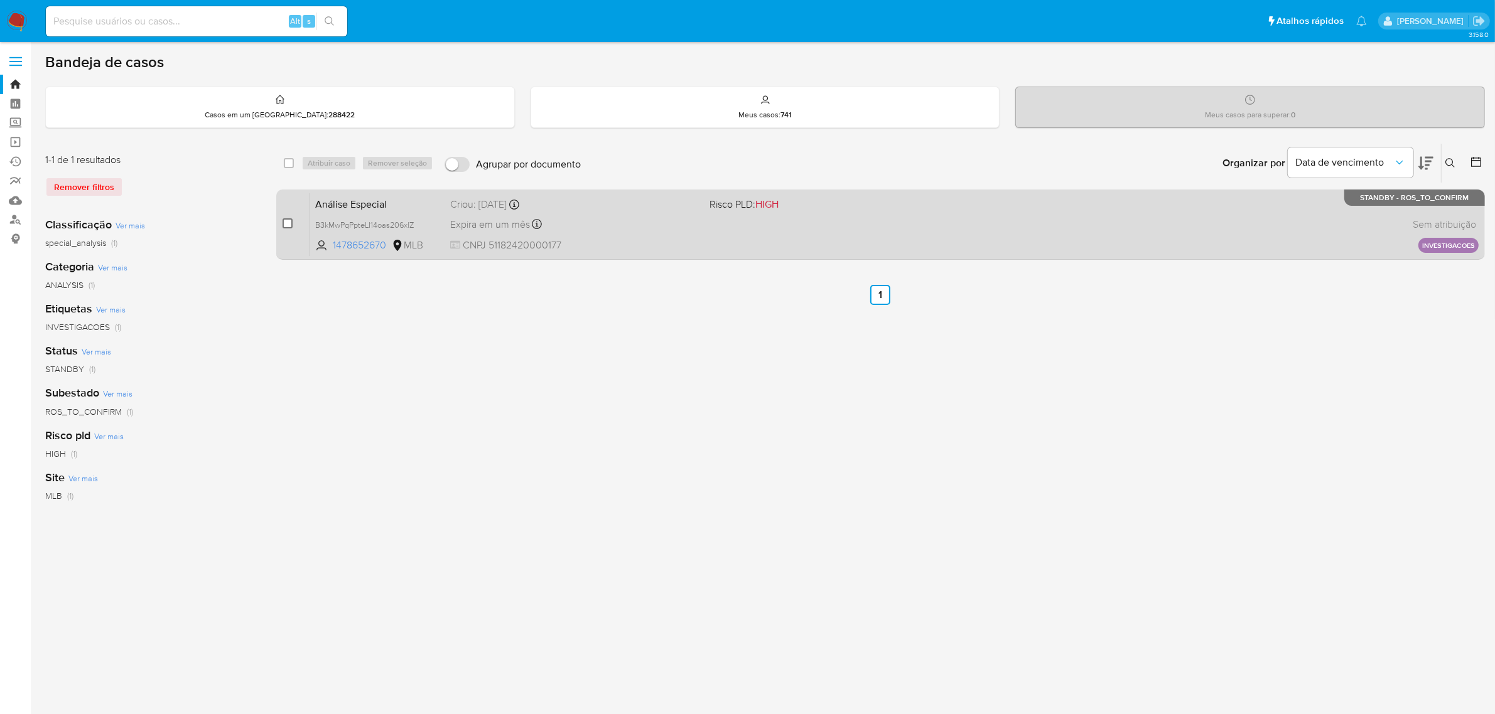
click at [288, 222] on input "checkbox" at bounding box center [287, 223] width 10 height 10
checkbox input "true"
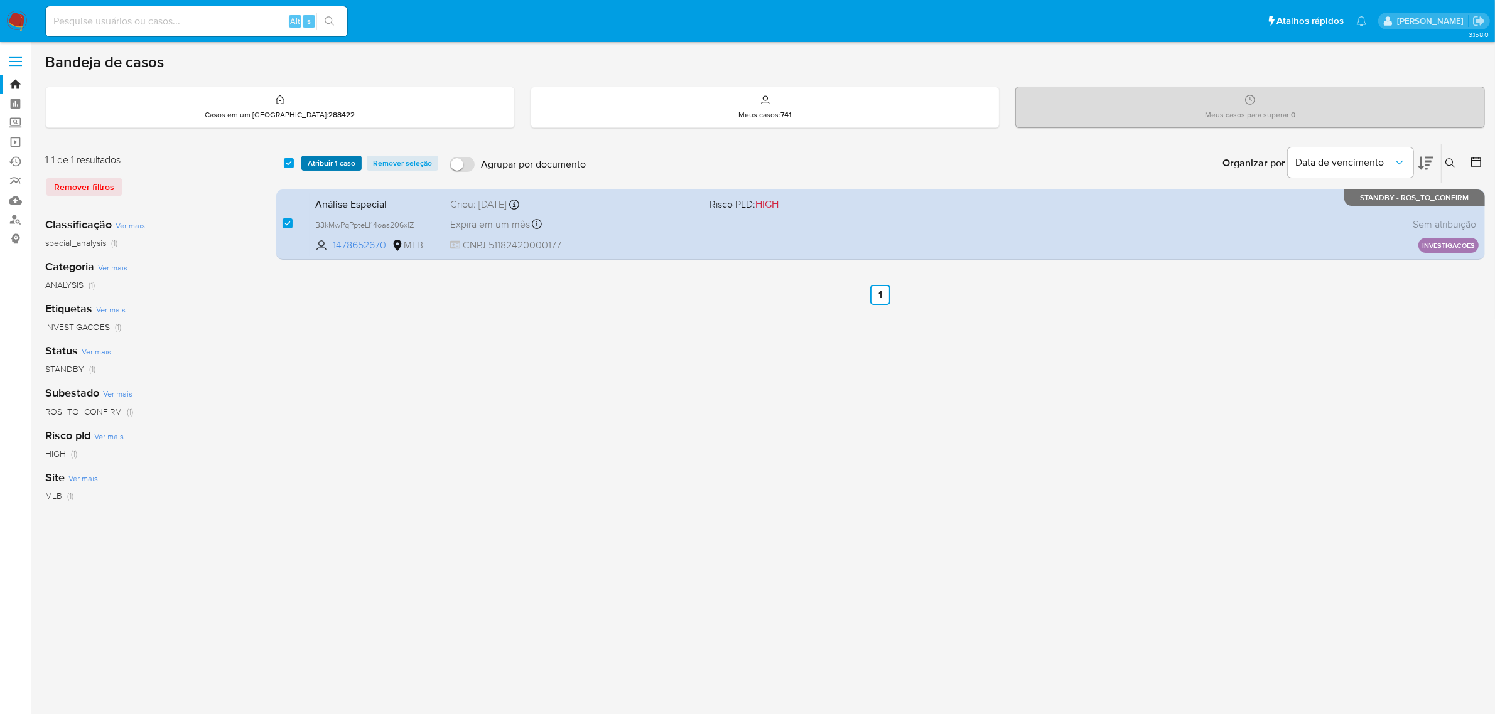
click at [340, 157] on span "Atribuir 1 caso" at bounding box center [332, 163] width 48 height 13
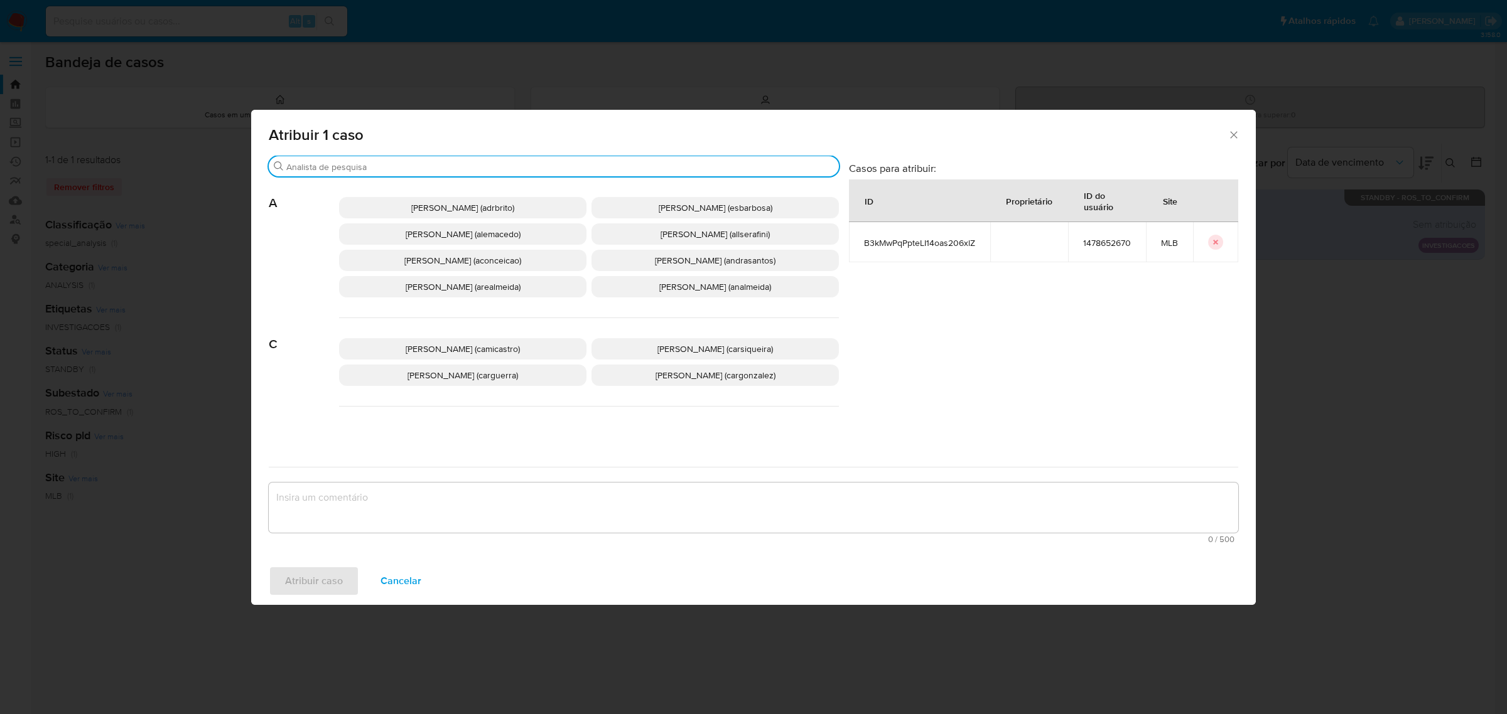
click at [416, 167] on input "Procurar" at bounding box center [559, 166] width 547 height 11
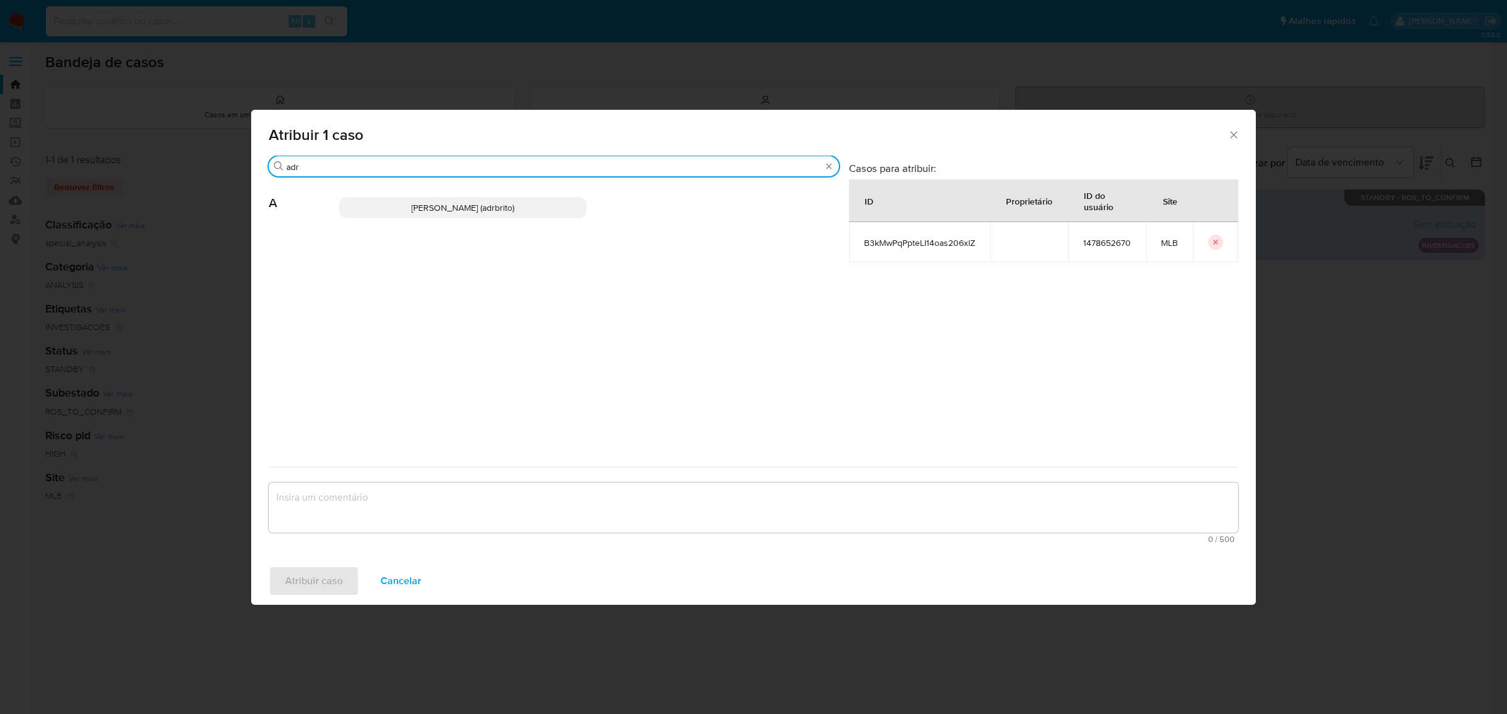
type input "adr"
click at [429, 208] on span "[PERSON_NAME] (adrbrito)" at bounding box center [462, 208] width 103 height 13
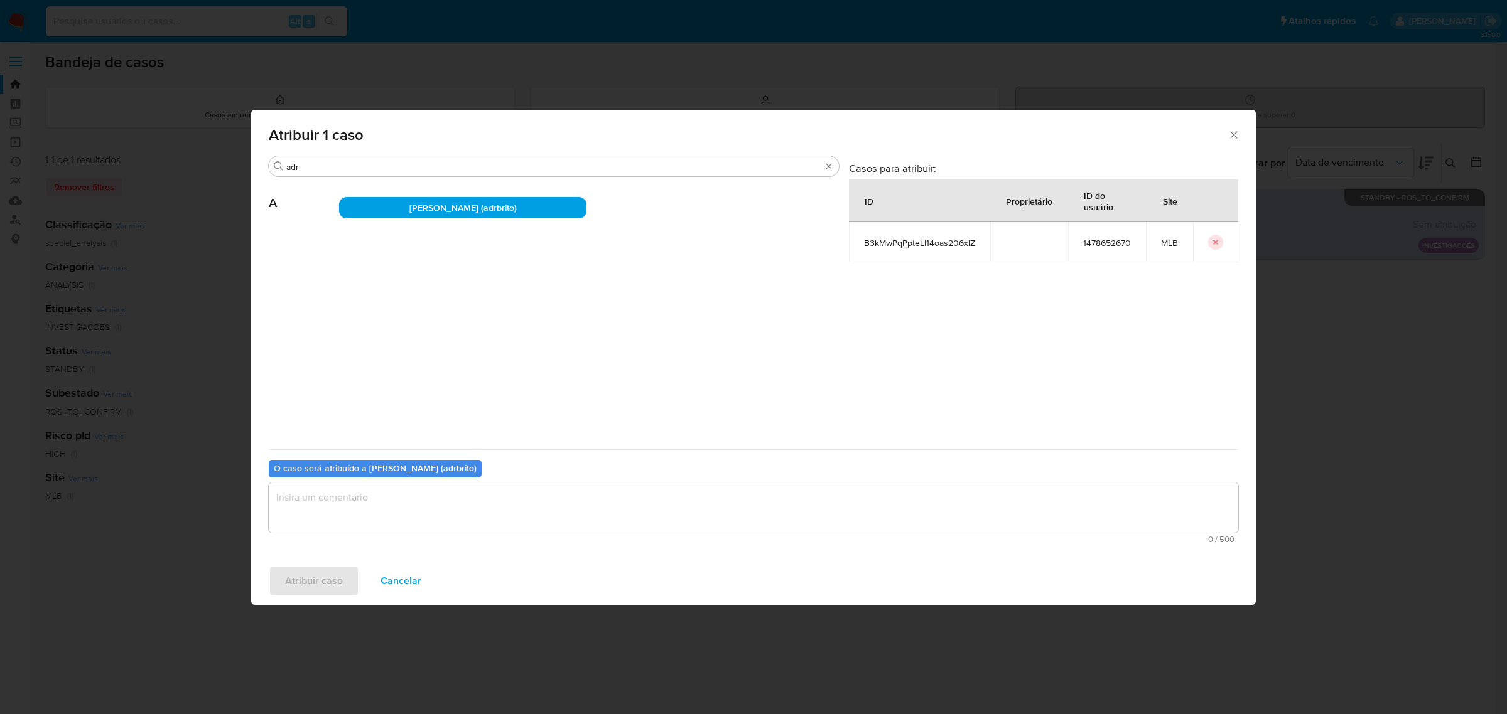
click at [416, 503] on textarea "assign-modal" at bounding box center [753, 508] width 969 height 50
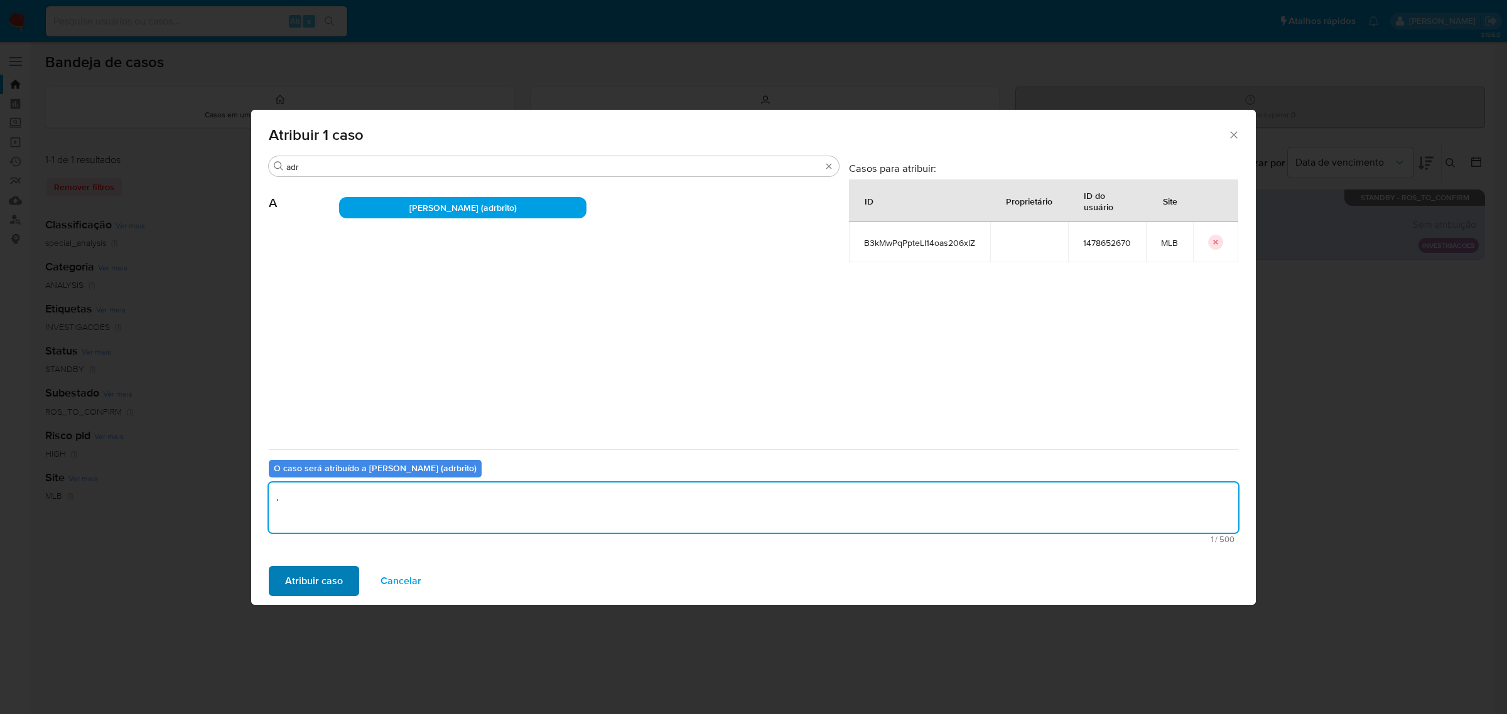
type textarea "."
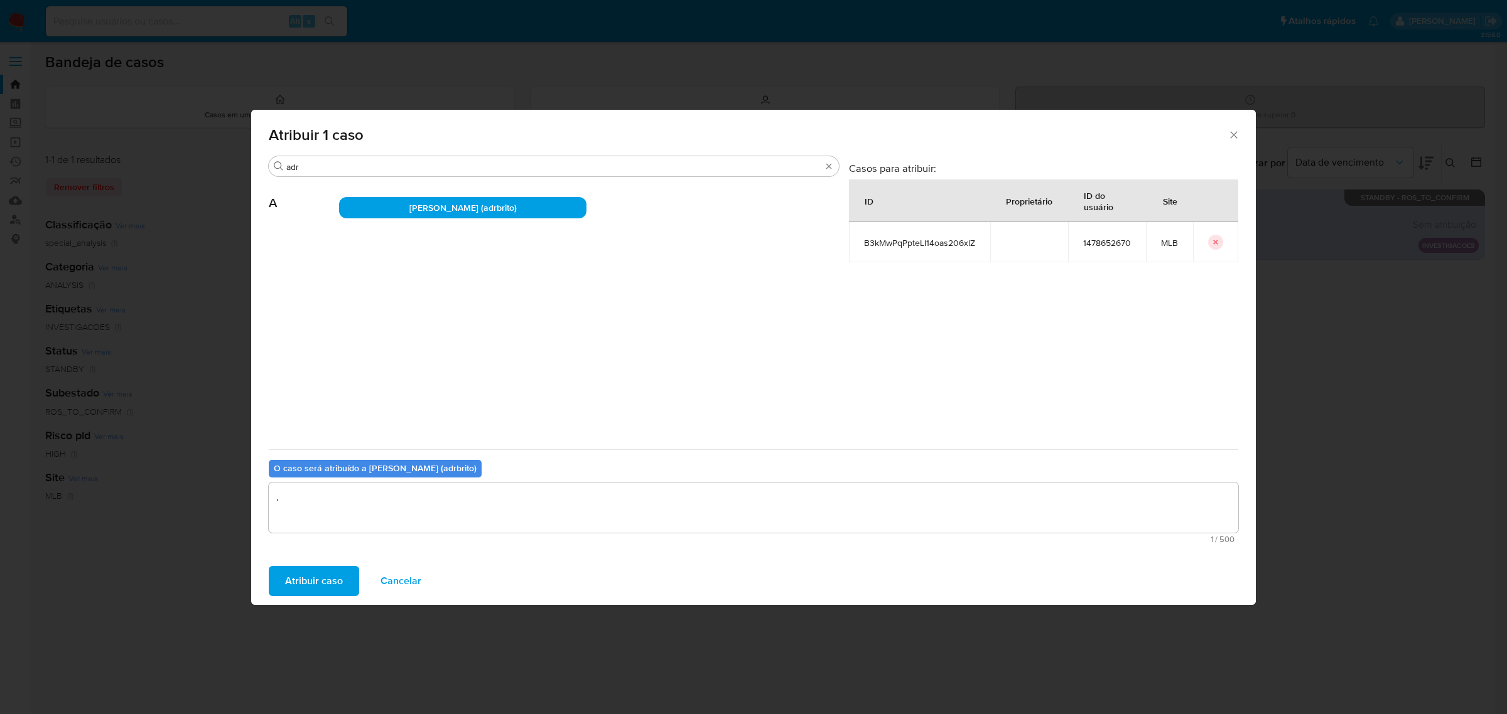
click at [312, 593] on span "Atribuir caso" at bounding box center [314, 581] width 58 height 28
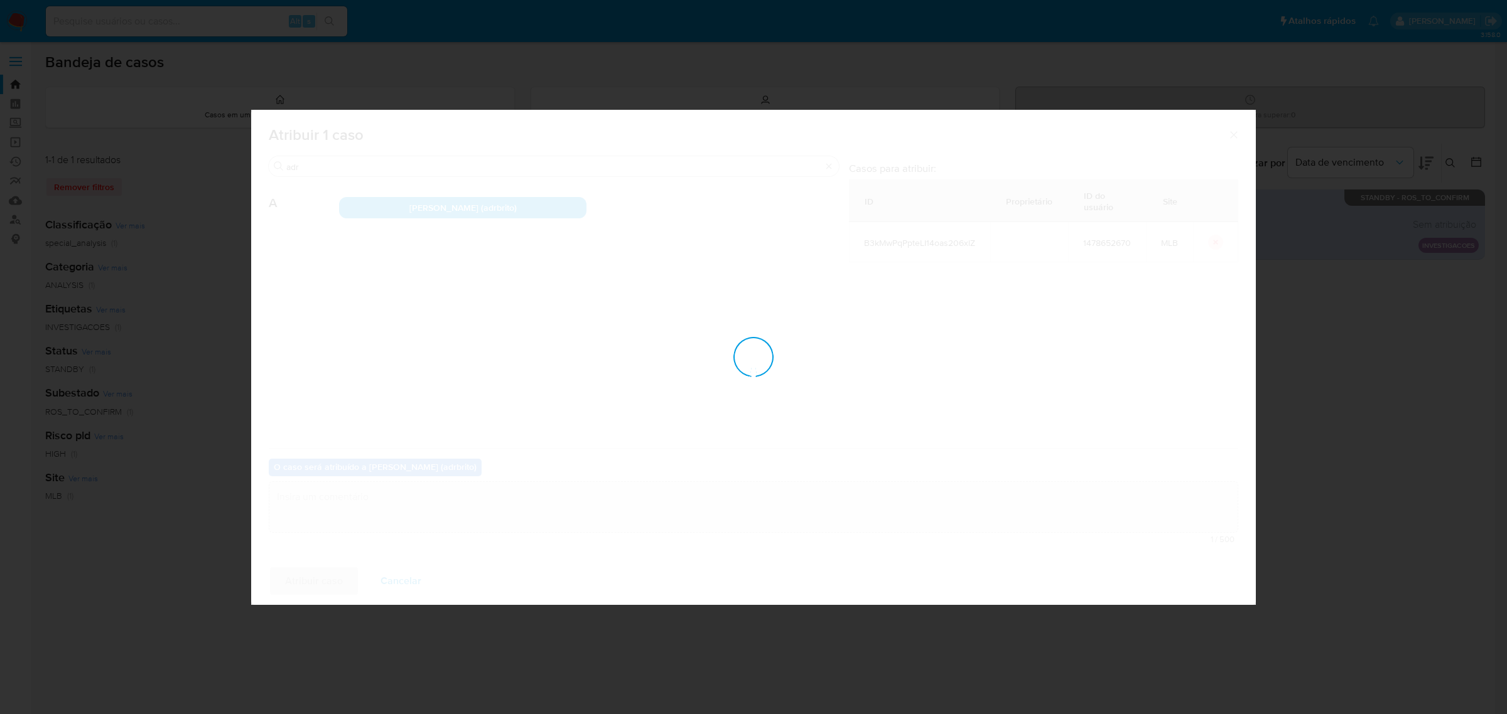
checkbox input "false"
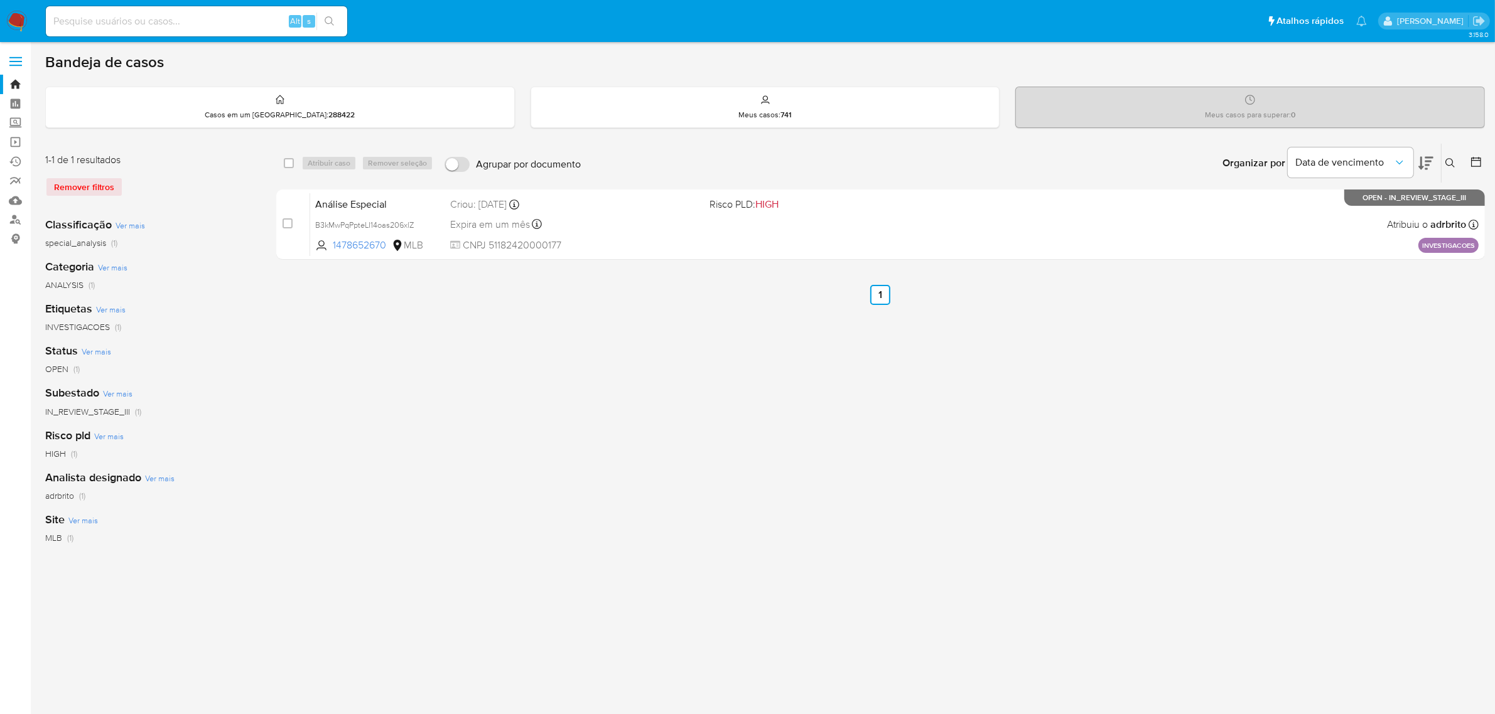
click at [161, 20] on input at bounding box center [196, 21] width 301 height 16
paste input "QpVaGdwkvGO5y8qcpw2xb7Gq"
type input "QpVaGdwkvGO5y8qcpw2xb7Gq"
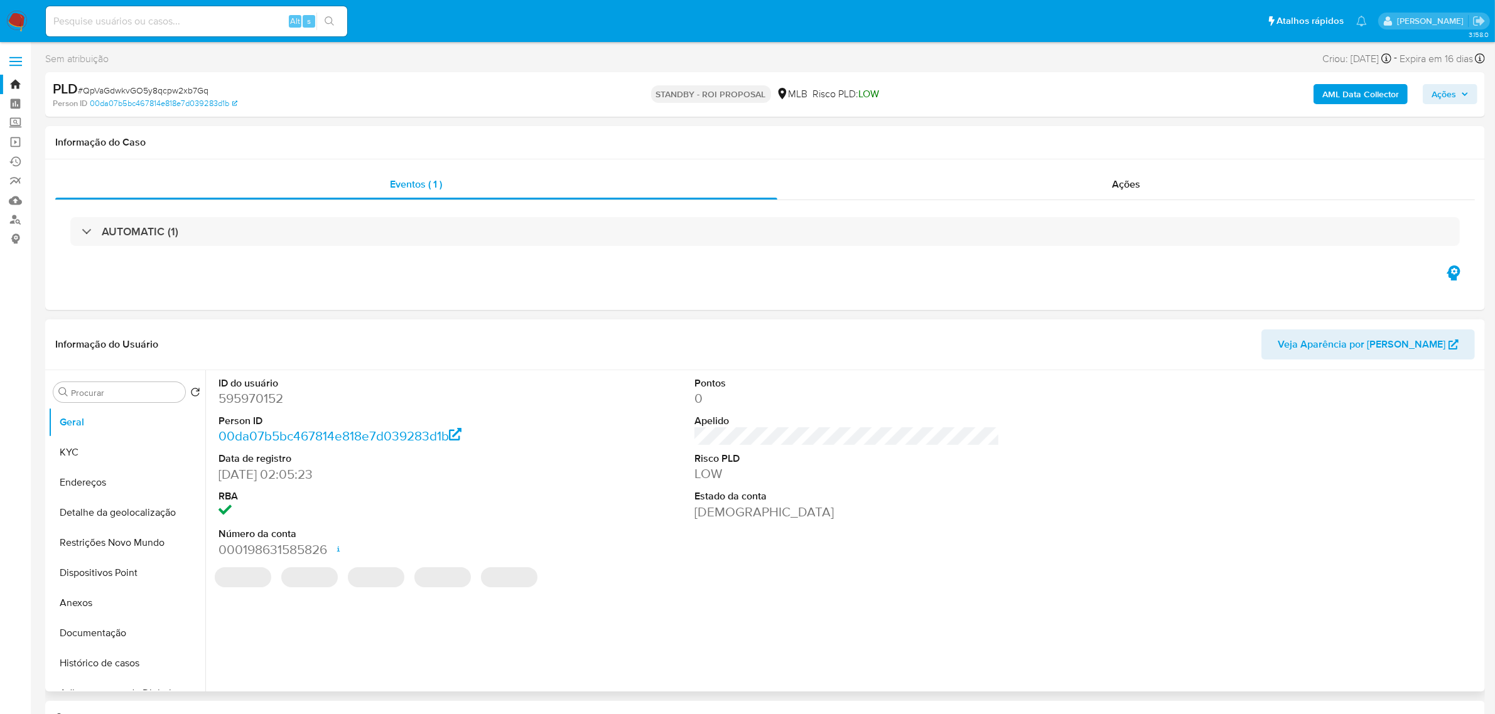
select select "10"
click at [85, 453] on button "KYC" at bounding box center [121, 453] width 147 height 30
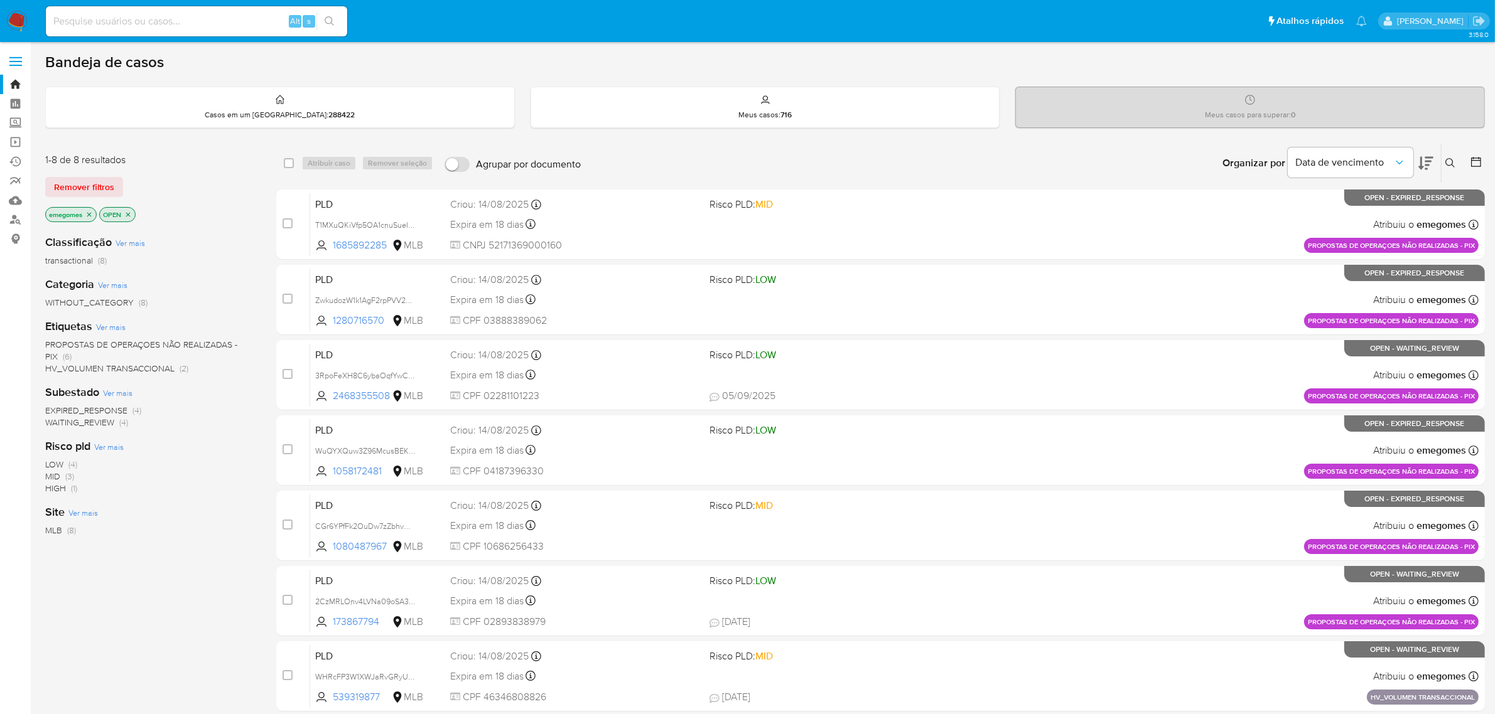
click at [1450, 156] on button at bounding box center [1451, 163] width 21 height 15
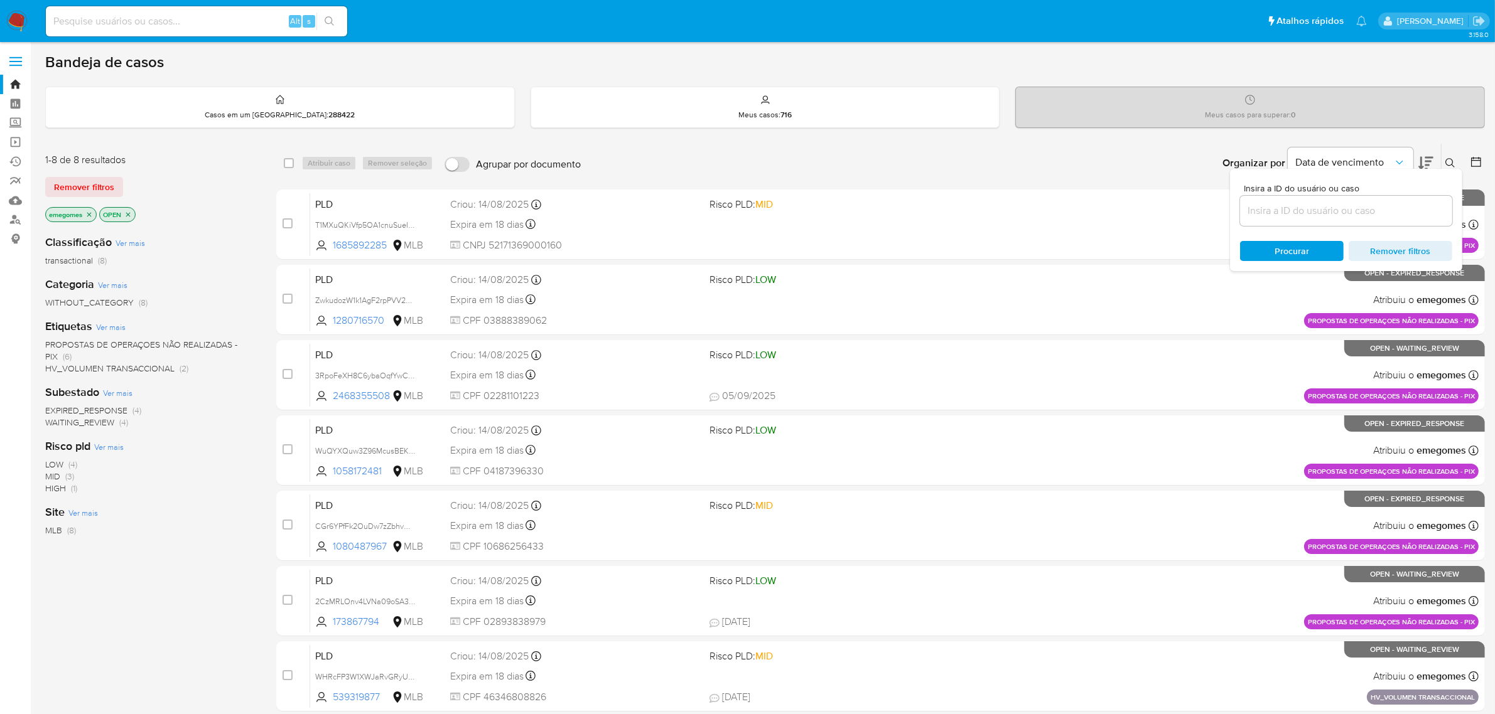
click at [1333, 203] on input at bounding box center [1346, 211] width 212 height 16
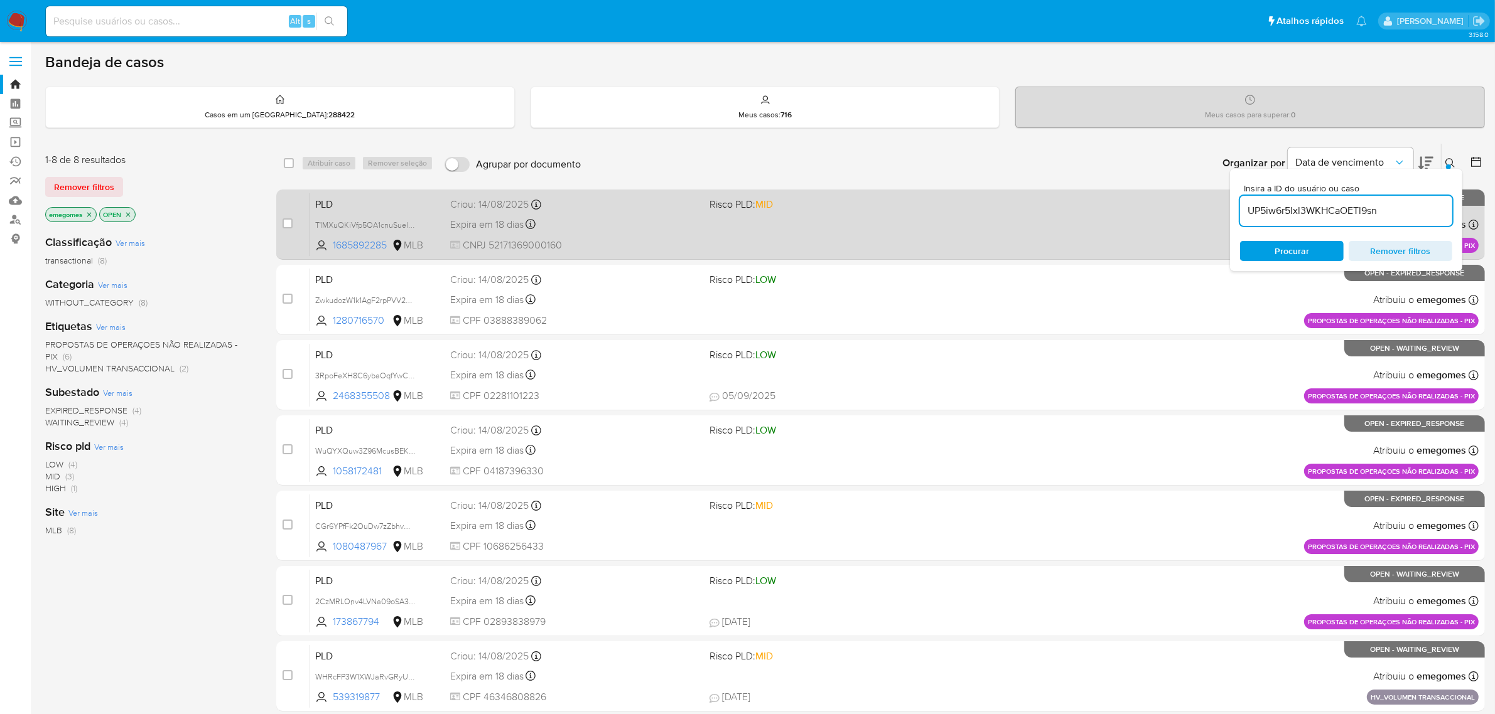
type input "UP5iw6r5lxl3WKHCaOETl9sn"
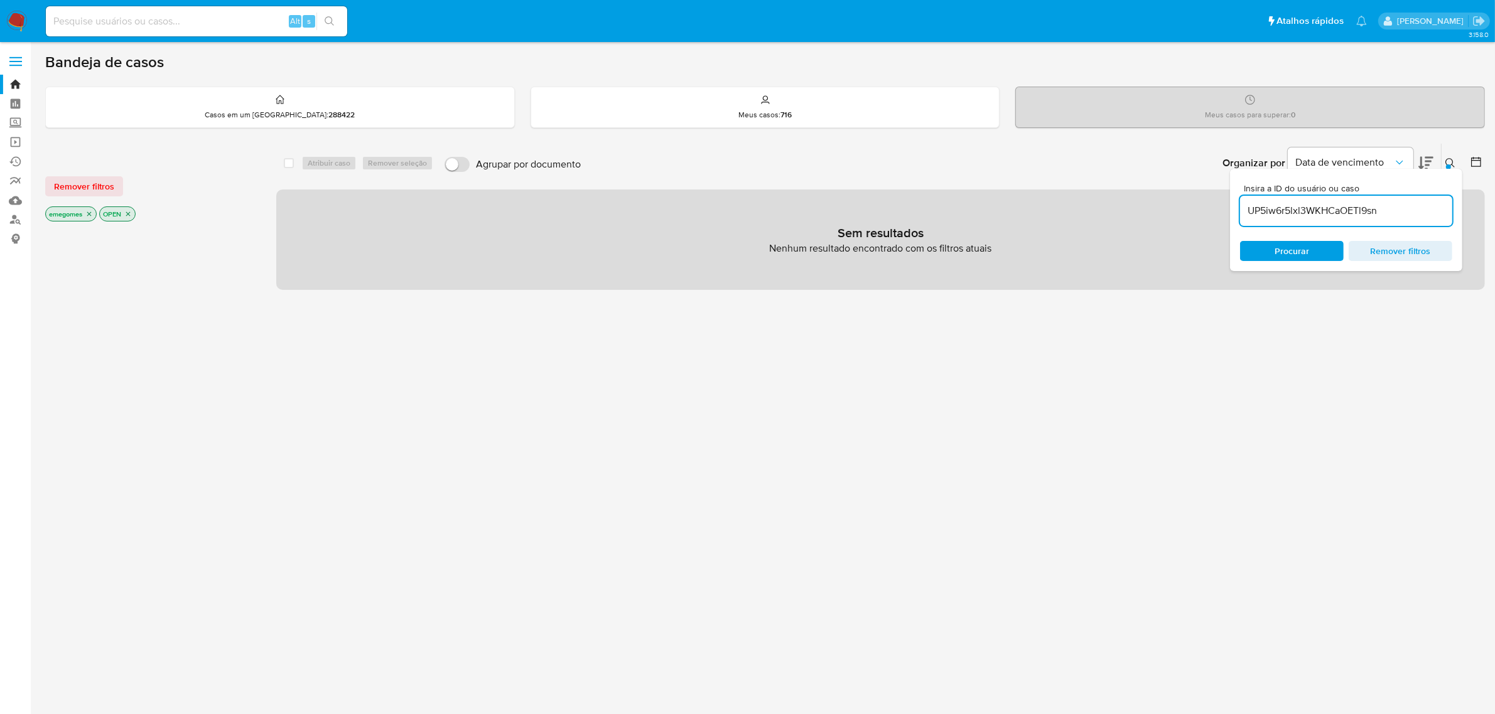
click at [91, 212] on icon "close-filter" at bounding box center [89, 214] width 8 height 8
click at [76, 214] on icon "close-filter" at bounding box center [74, 214] width 8 height 8
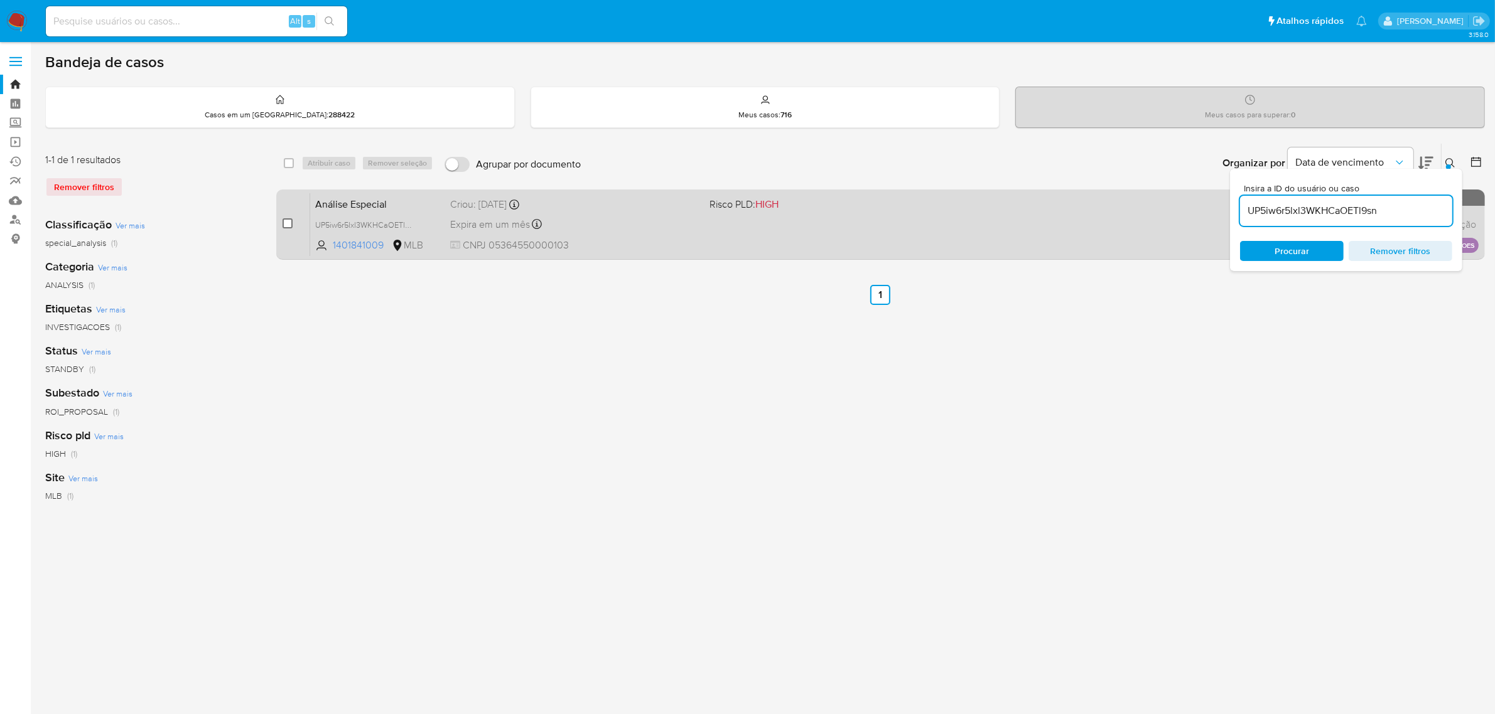
click at [291, 225] on input "checkbox" at bounding box center [287, 223] width 10 height 10
checkbox input "true"
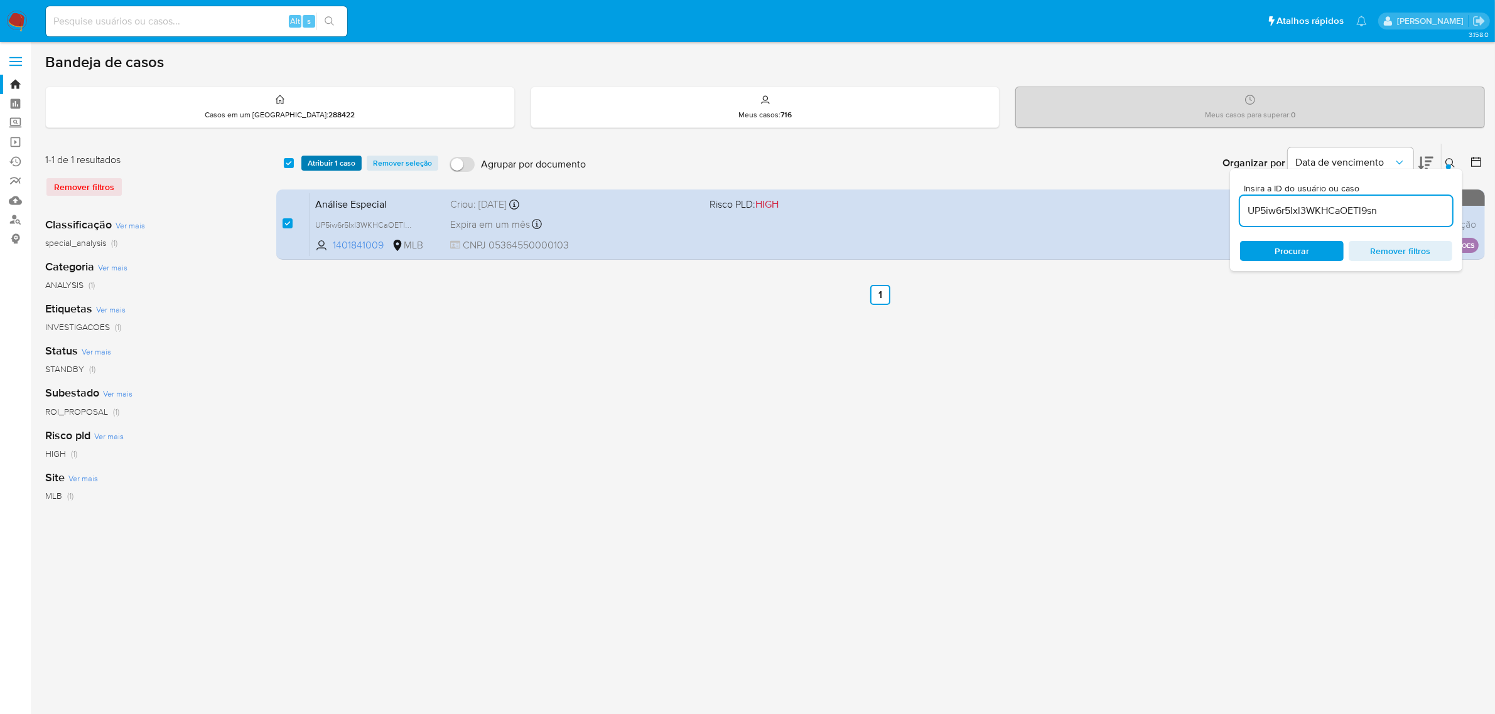
click at [330, 164] on span "Atribuir 1 caso" at bounding box center [332, 163] width 48 height 13
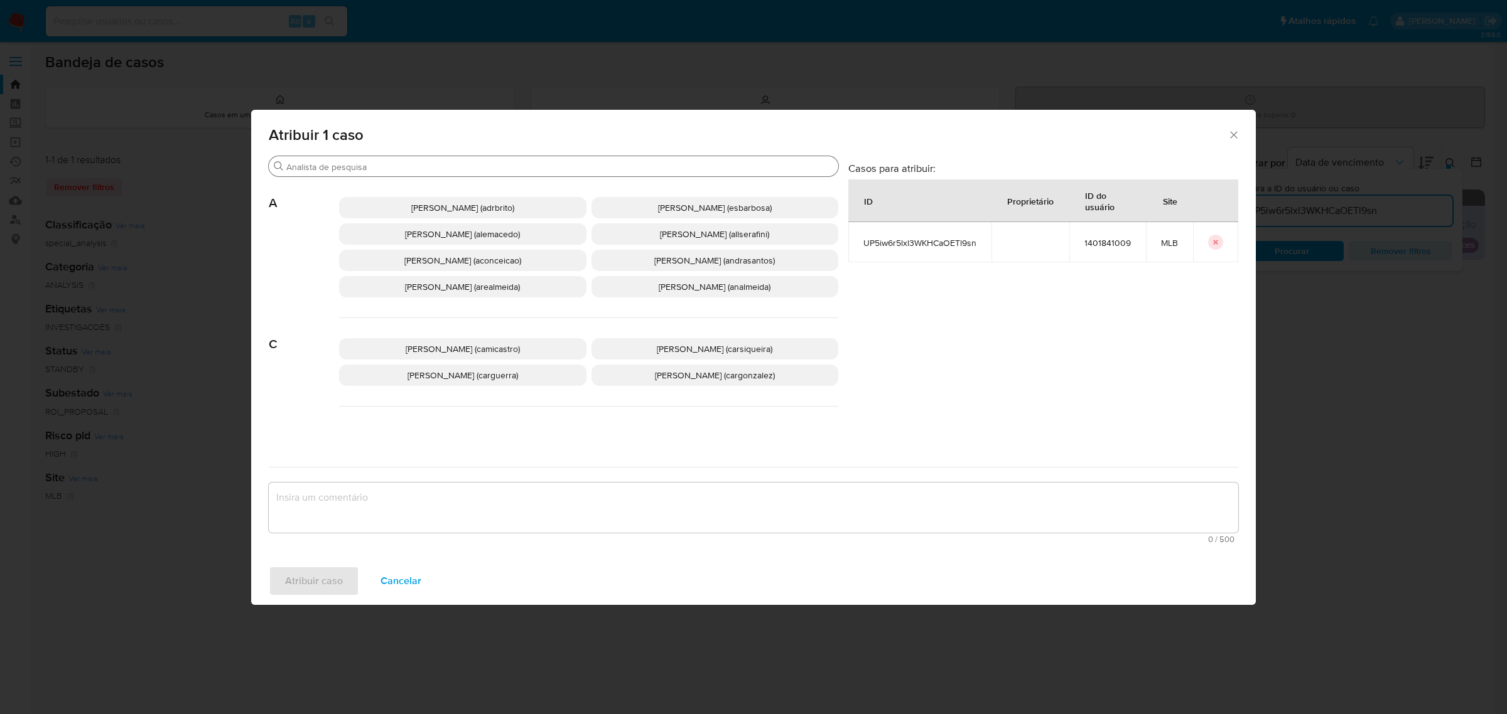
click at [339, 168] on input "Procurar" at bounding box center [559, 166] width 547 height 11
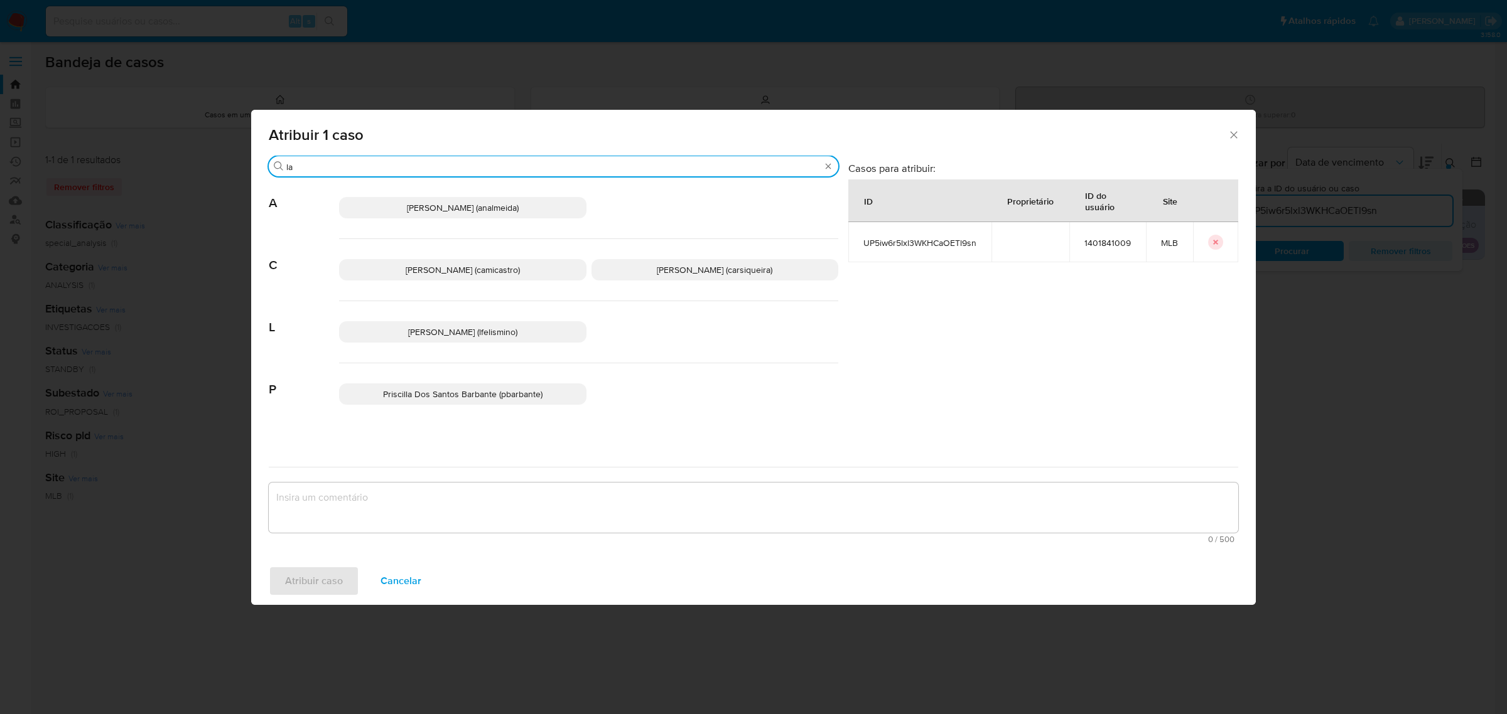
type input "la"
click at [459, 336] on span "[PERSON_NAME] (lfelismino)" at bounding box center [462, 332] width 109 height 13
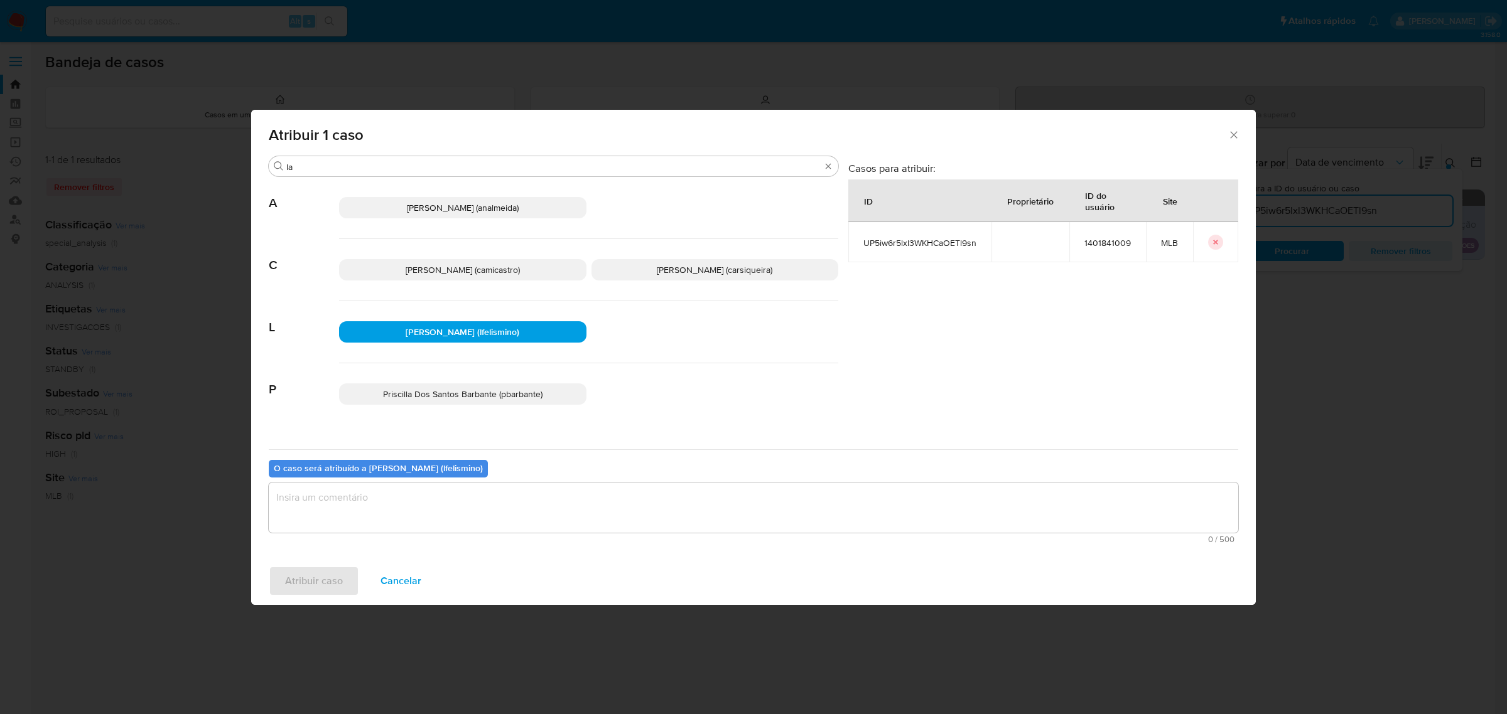
click at [465, 499] on textarea "assign-modal" at bounding box center [753, 508] width 969 height 50
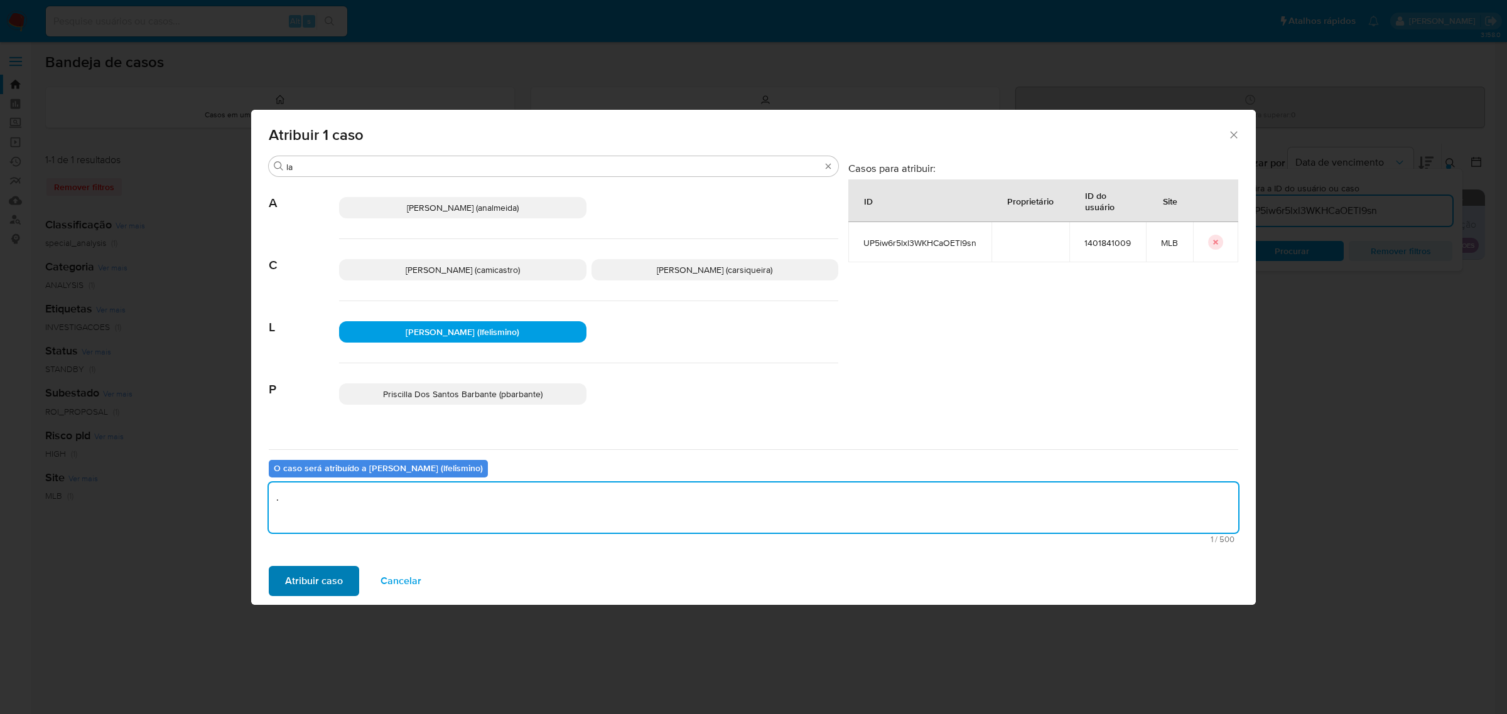
type textarea "."
click at [304, 581] on span "Atribuir caso" at bounding box center [314, 581] width 58 height 28
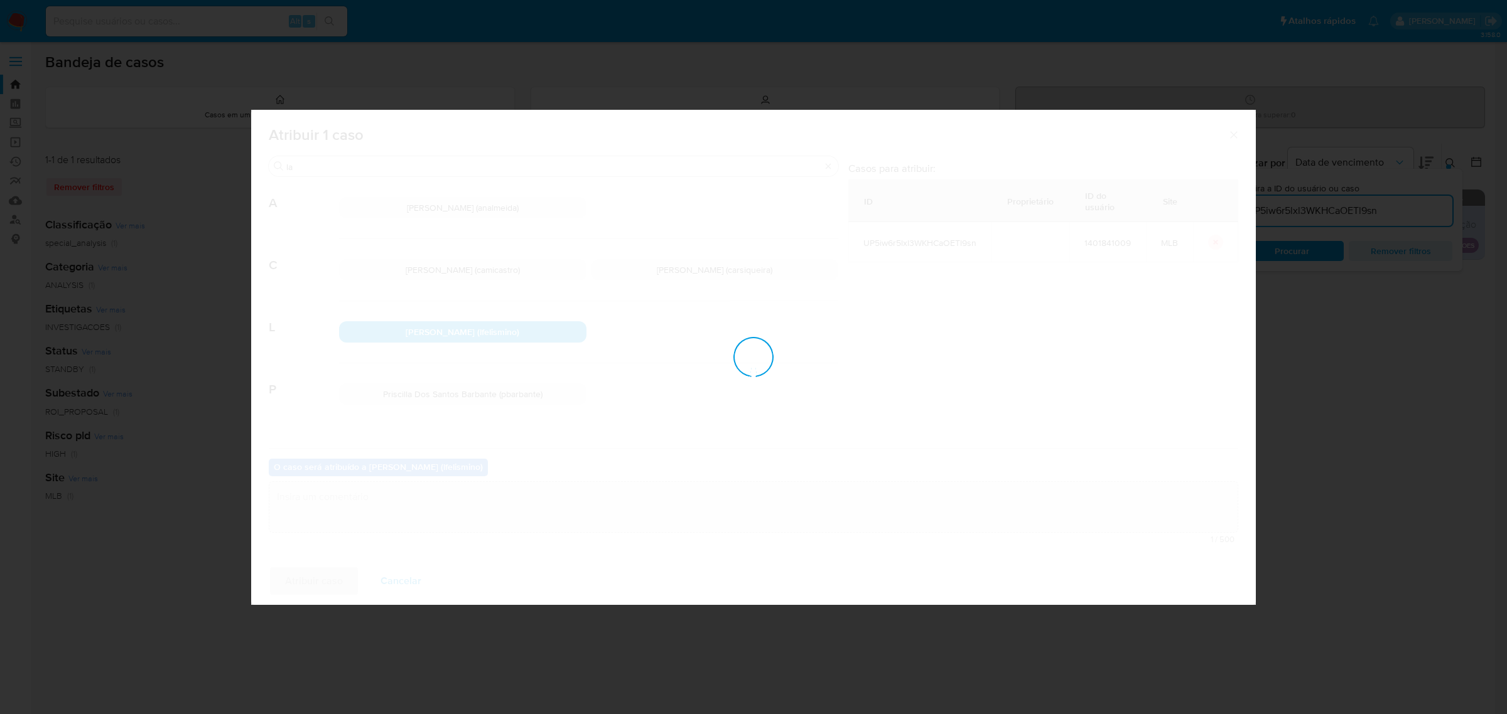
checkbox input "false"
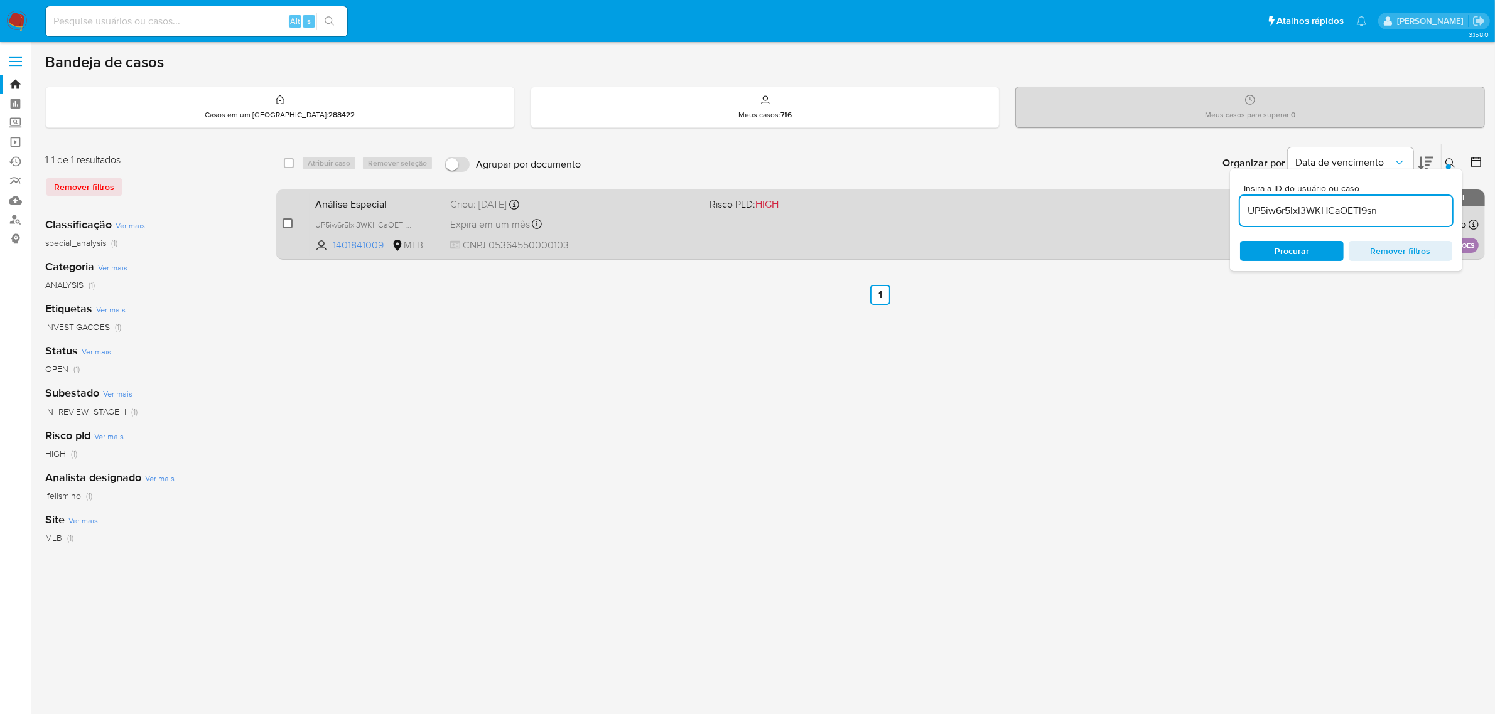
click at [289, 225] on input "checkbox" at bounding box center [287, 223] width 10 height 10
checkbox input "true"
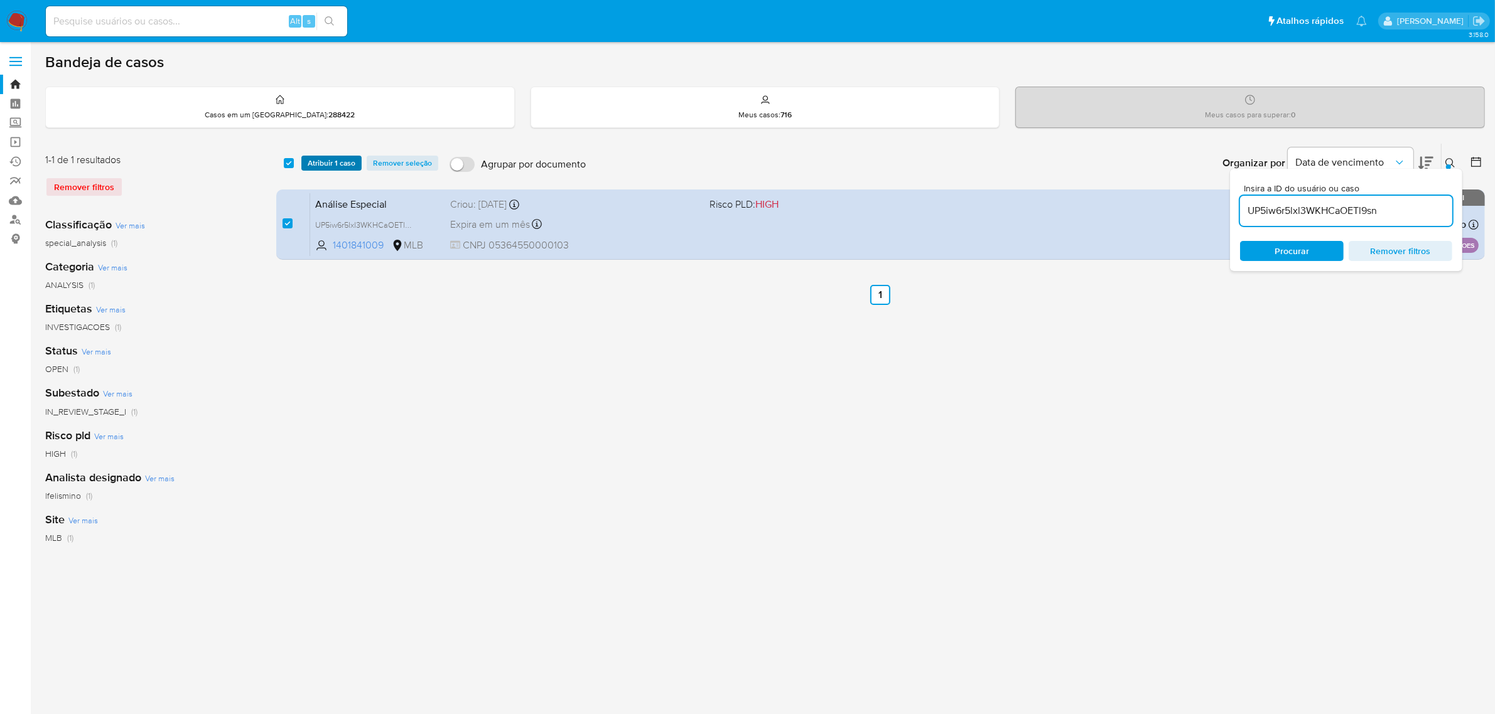
click at [343, 164] on span "Atribuir 1 caso" at bounding box center [332, 163] width 48 height 13
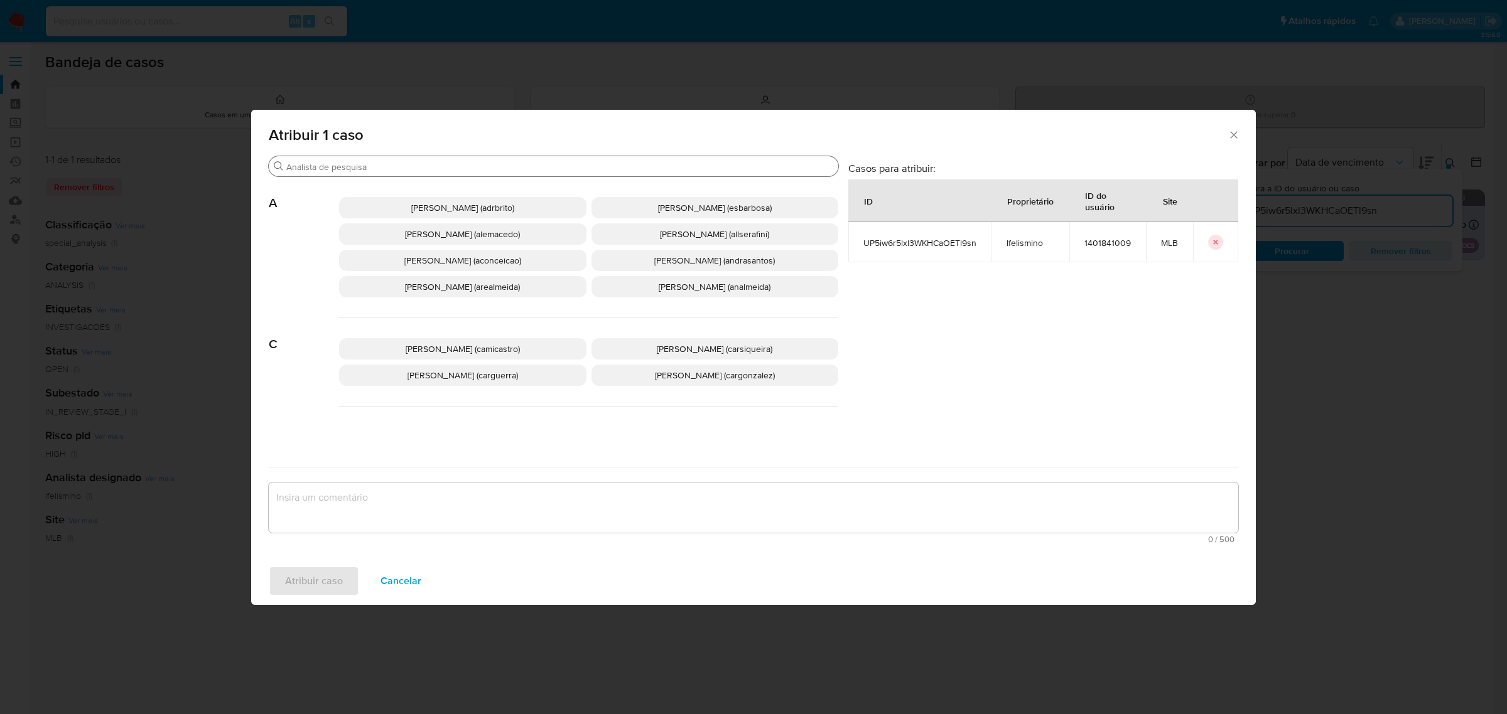
click at [347, 167] on input "Procurar" at bounding box center [559, 166] width 547 height 11
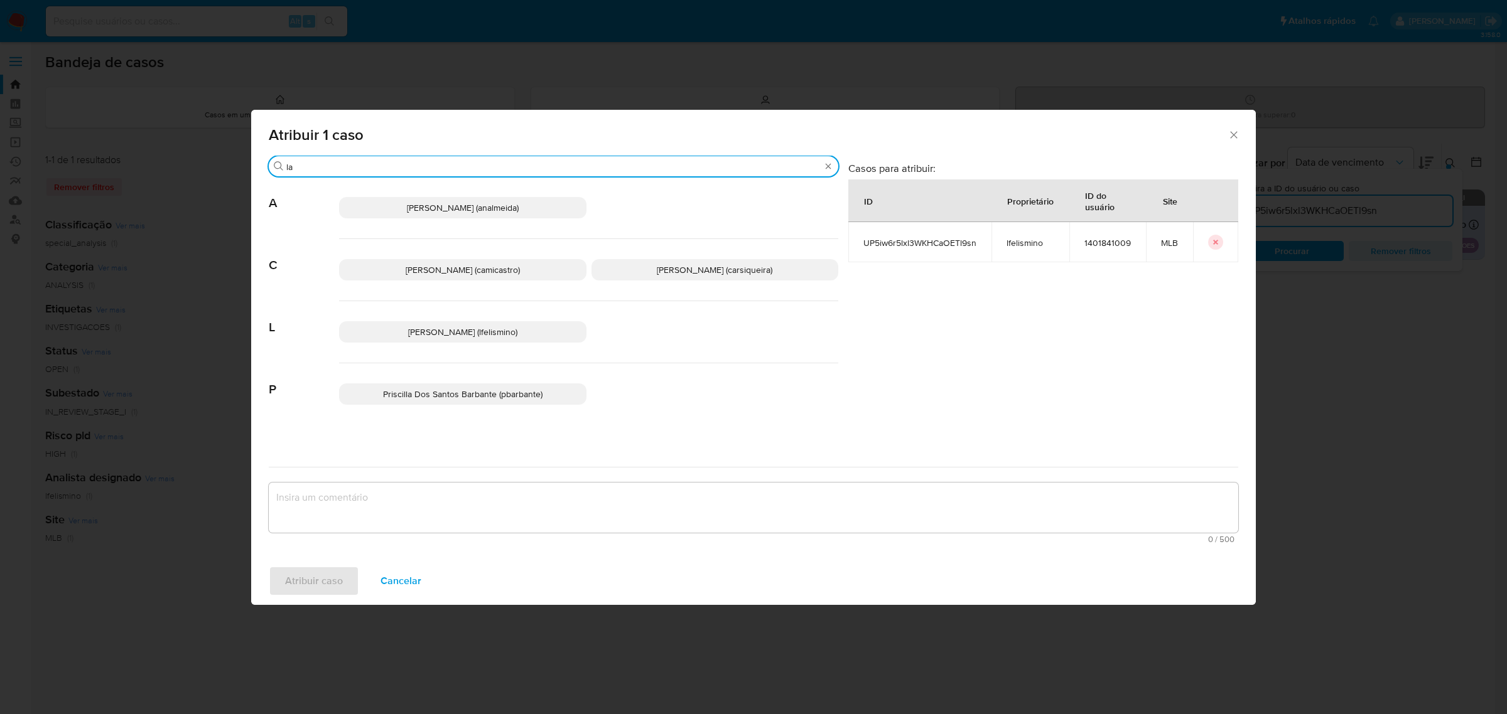
type input "la"
click at [431, 327] on span "[PERSON_NAME] (lfelismino)" at bounding box center [462, 332] width 109 height 13
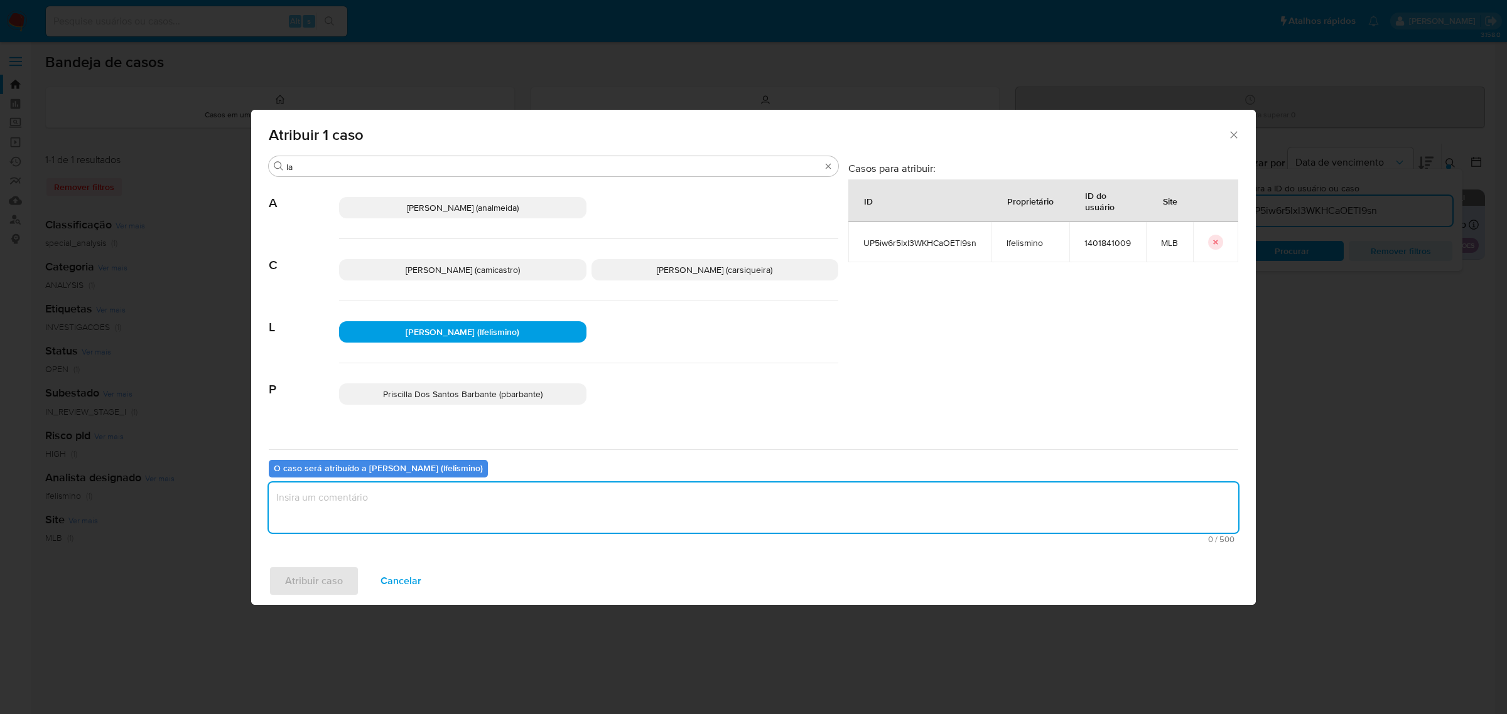
click at [413, 496] on textarea "assign-modal" at bounding box center [753, 508] width 969 height 50
type textarea "."
click at [277, 581] on button "Atribuir caso" at bounding box center [314, 581] width 90 height 30
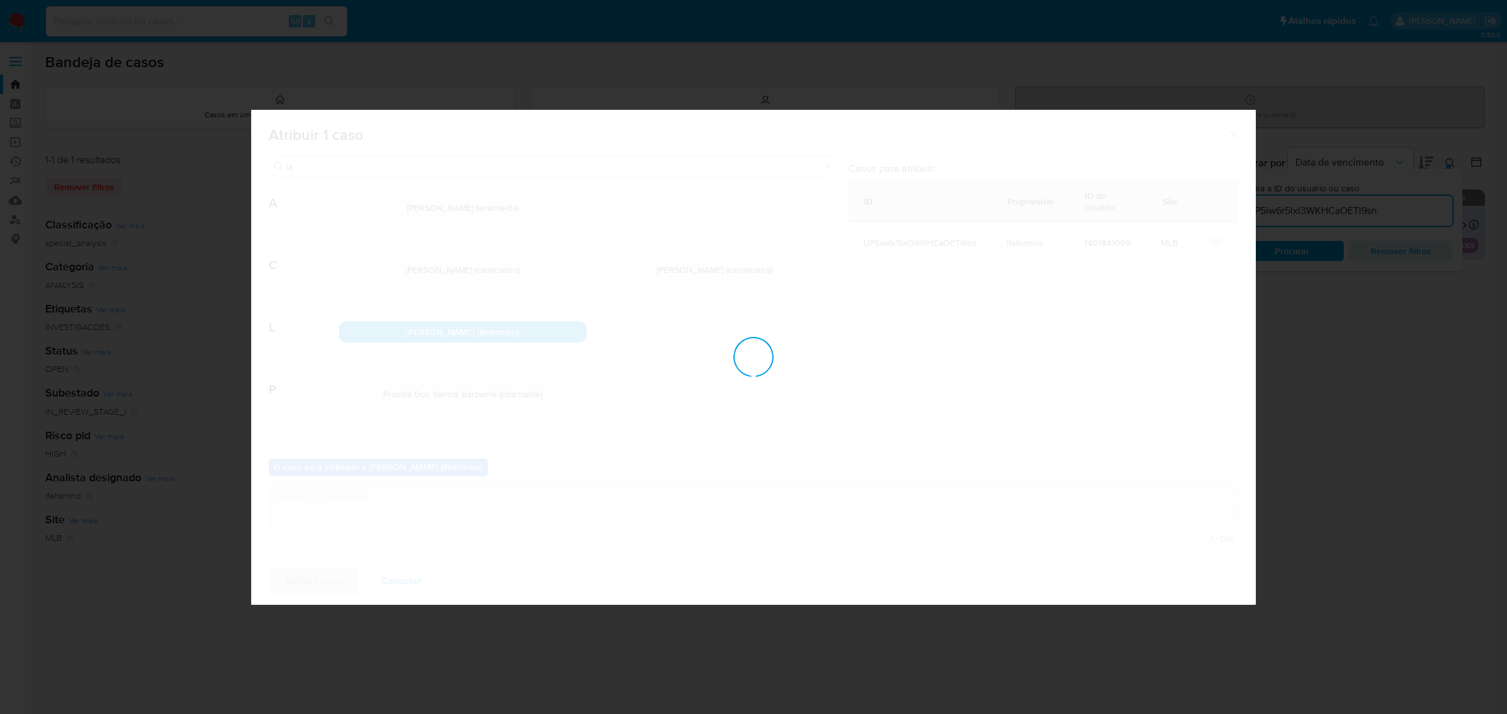
checkbox input "false"
